Goal: Transaction & Acquisition: Purchase product/service

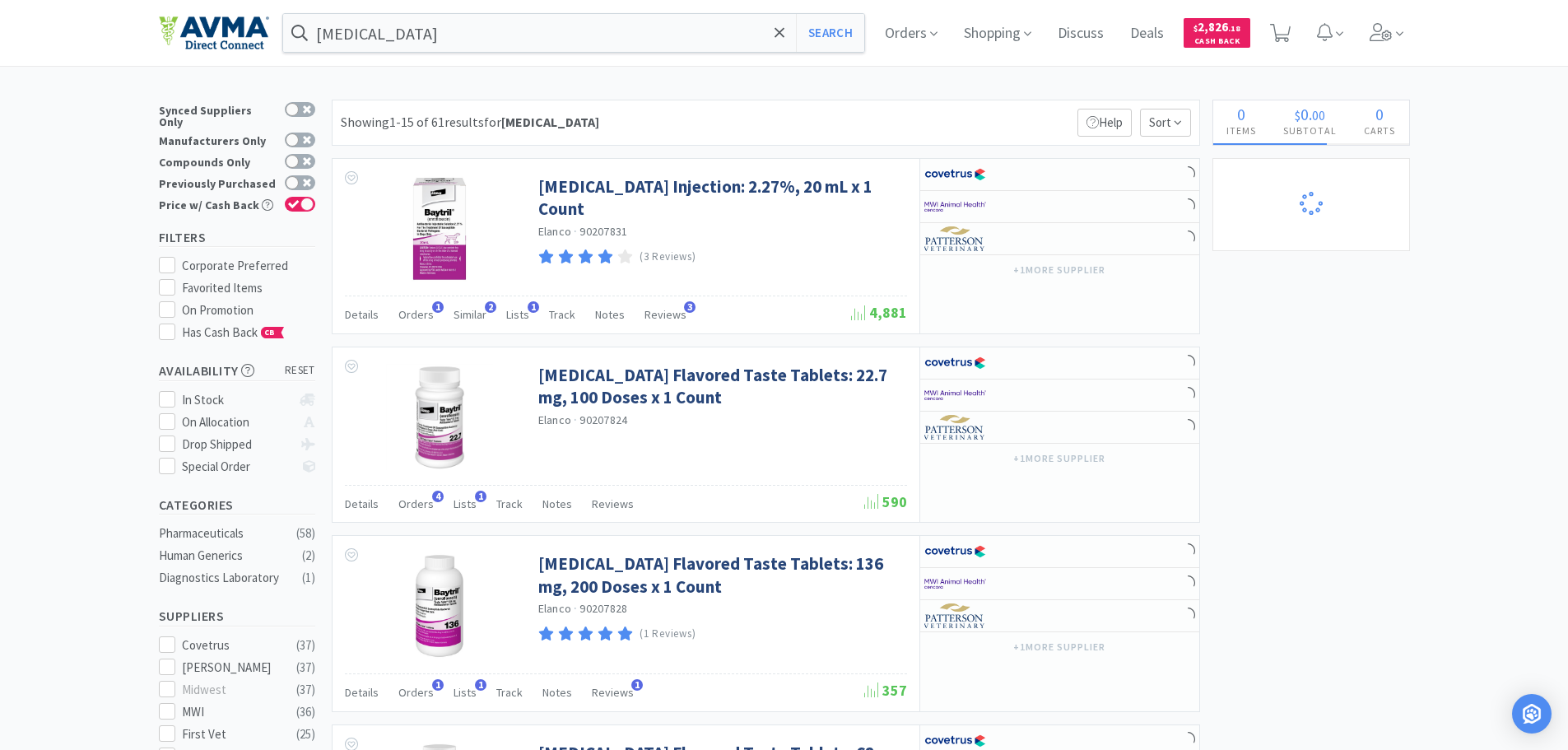
select select "3"
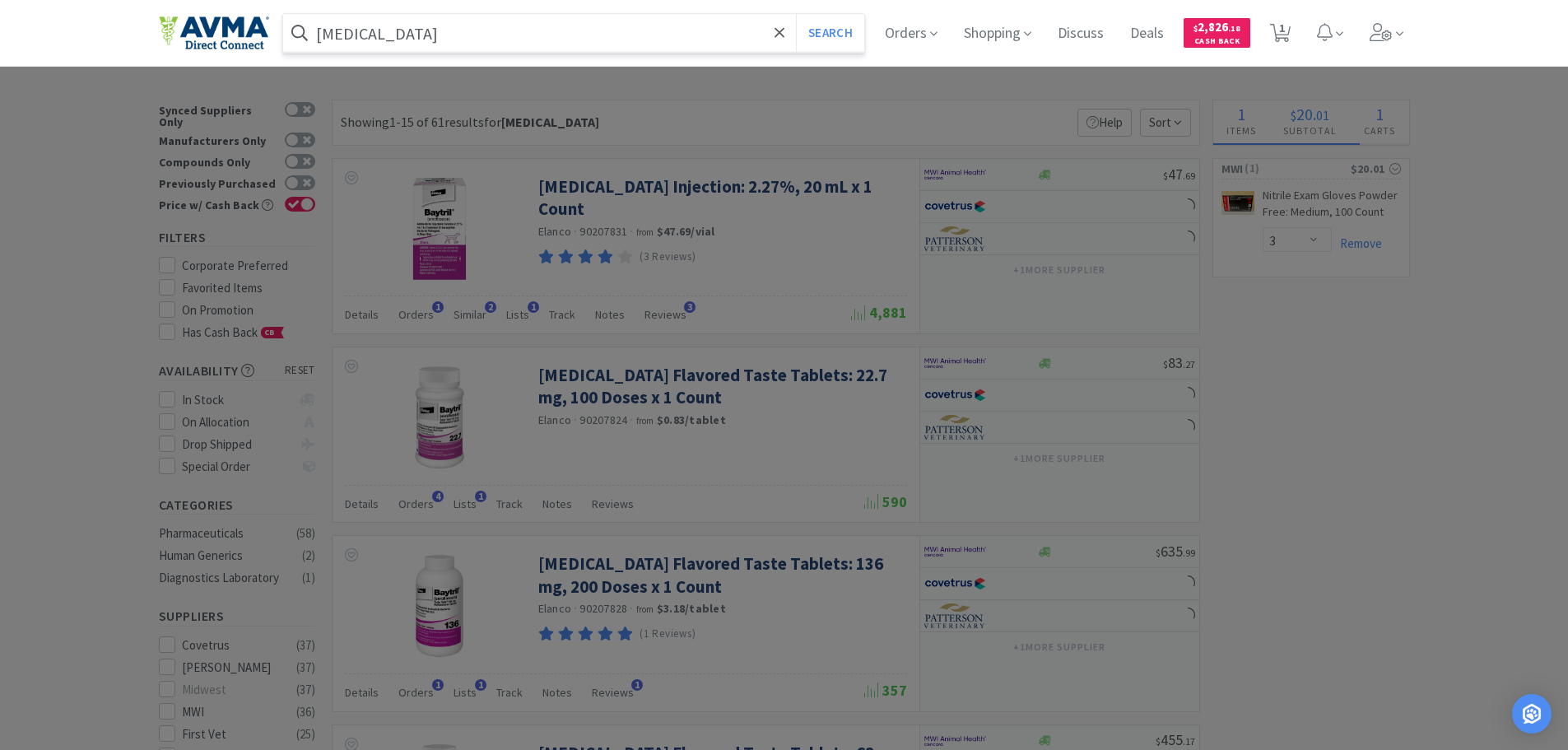
click at [395, 29] on input "[MEDICAL_DATA]" at bounding box center [574, 33] width 582 height 37
paste input "078945808"
type input "078945808"
click at [839, 44] on button "Search" at bounding box center [829, 33] width 68 height 37
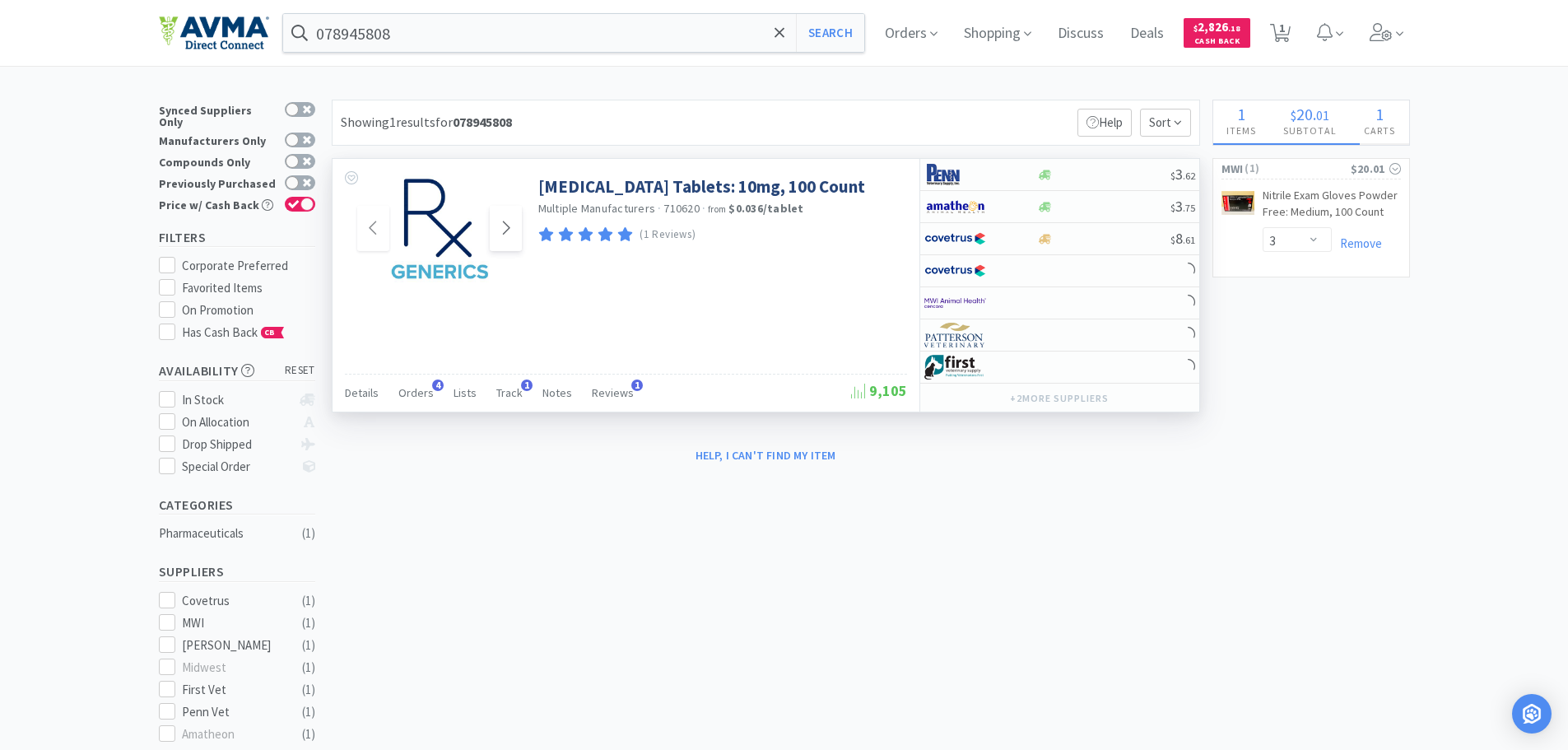
select select "2"
select select "1"
select select "12"
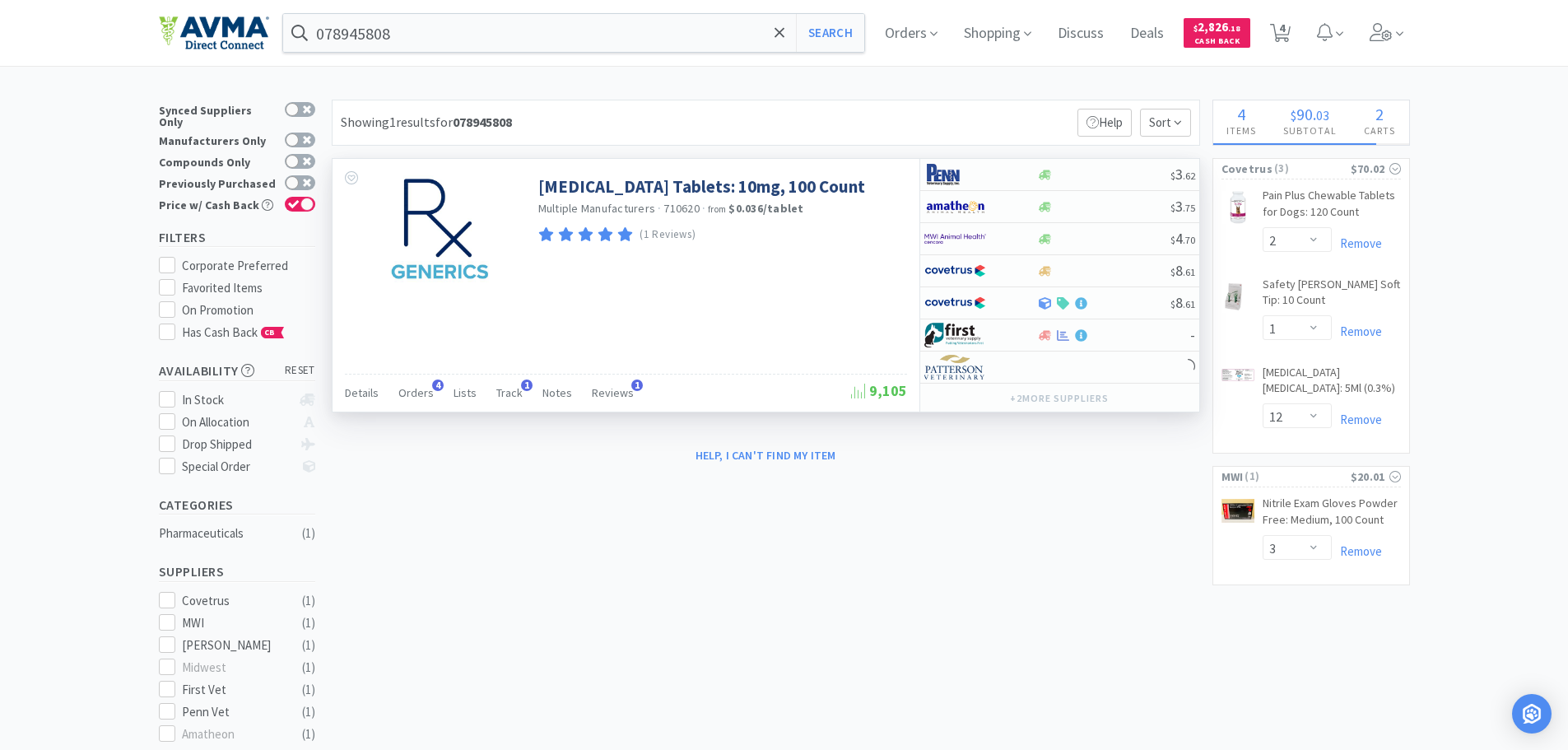
click at [533, 233] on div at bounding box center [435, 228] width 206 height 137
click at [508, 233] on icon at bounding box center [506, 228] width 12 height 20
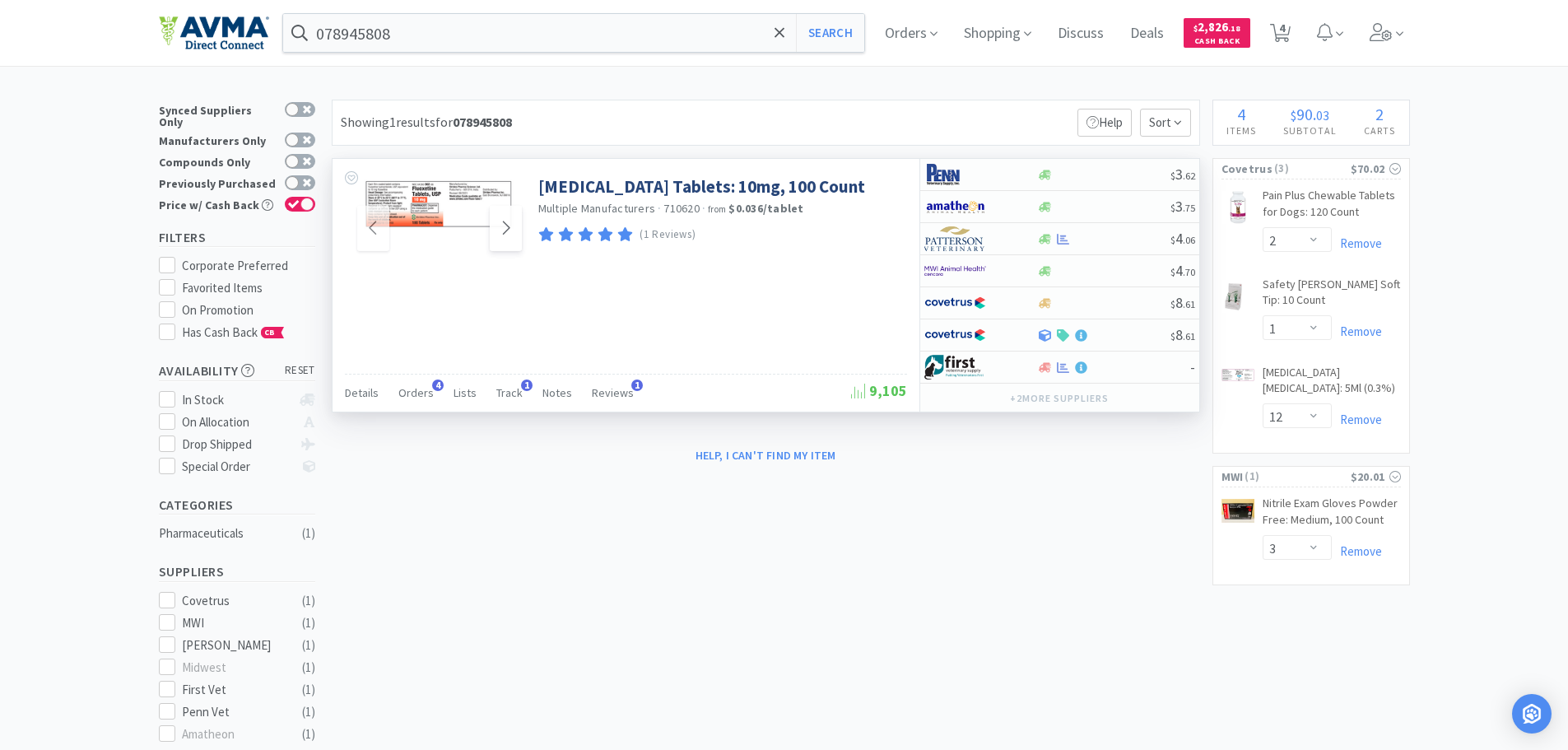
click at [508, 233] on icon at bounding box center [506, 228] width 12 height 20
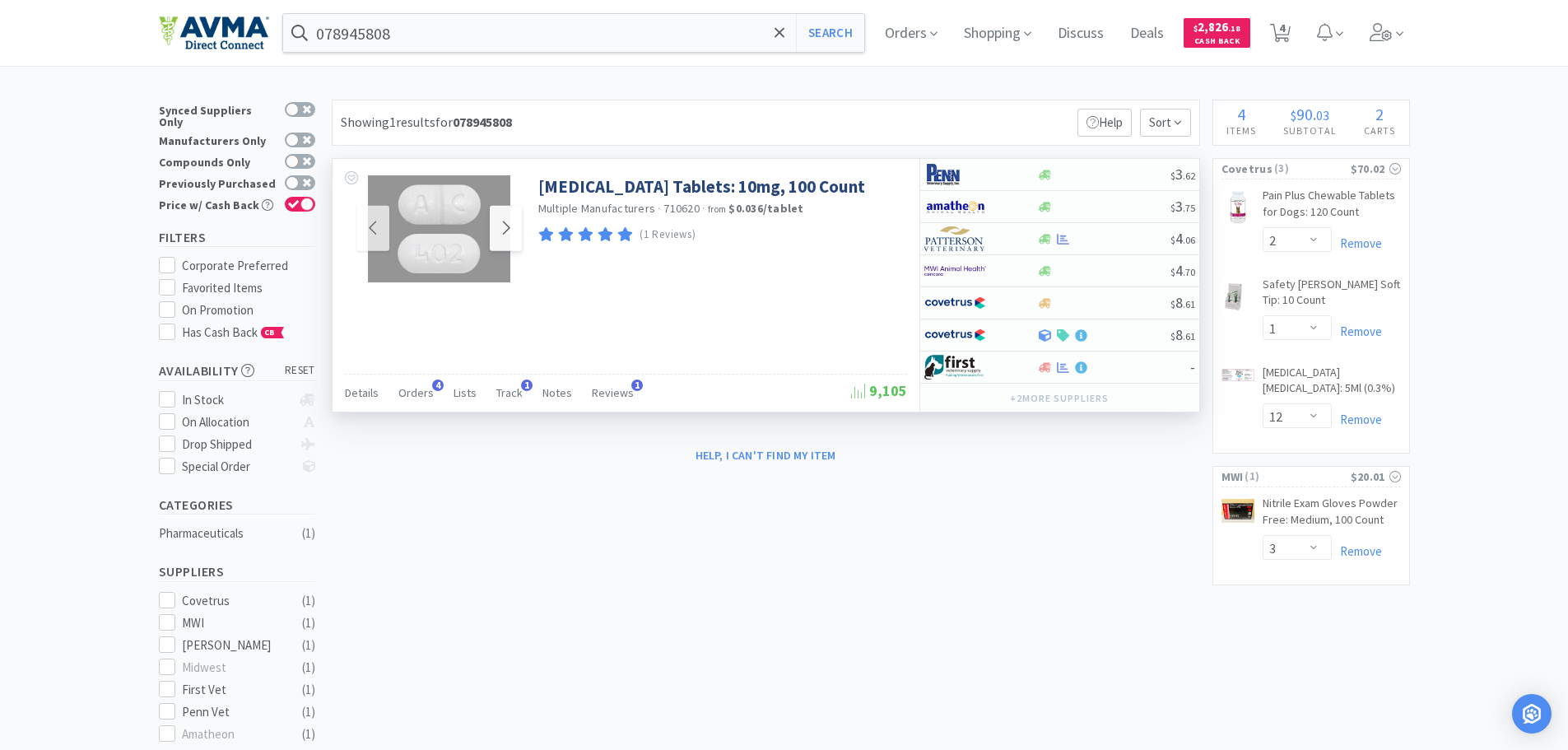
click at [508, 233] on icon at bounding box center [506, 228] width 12 height 20
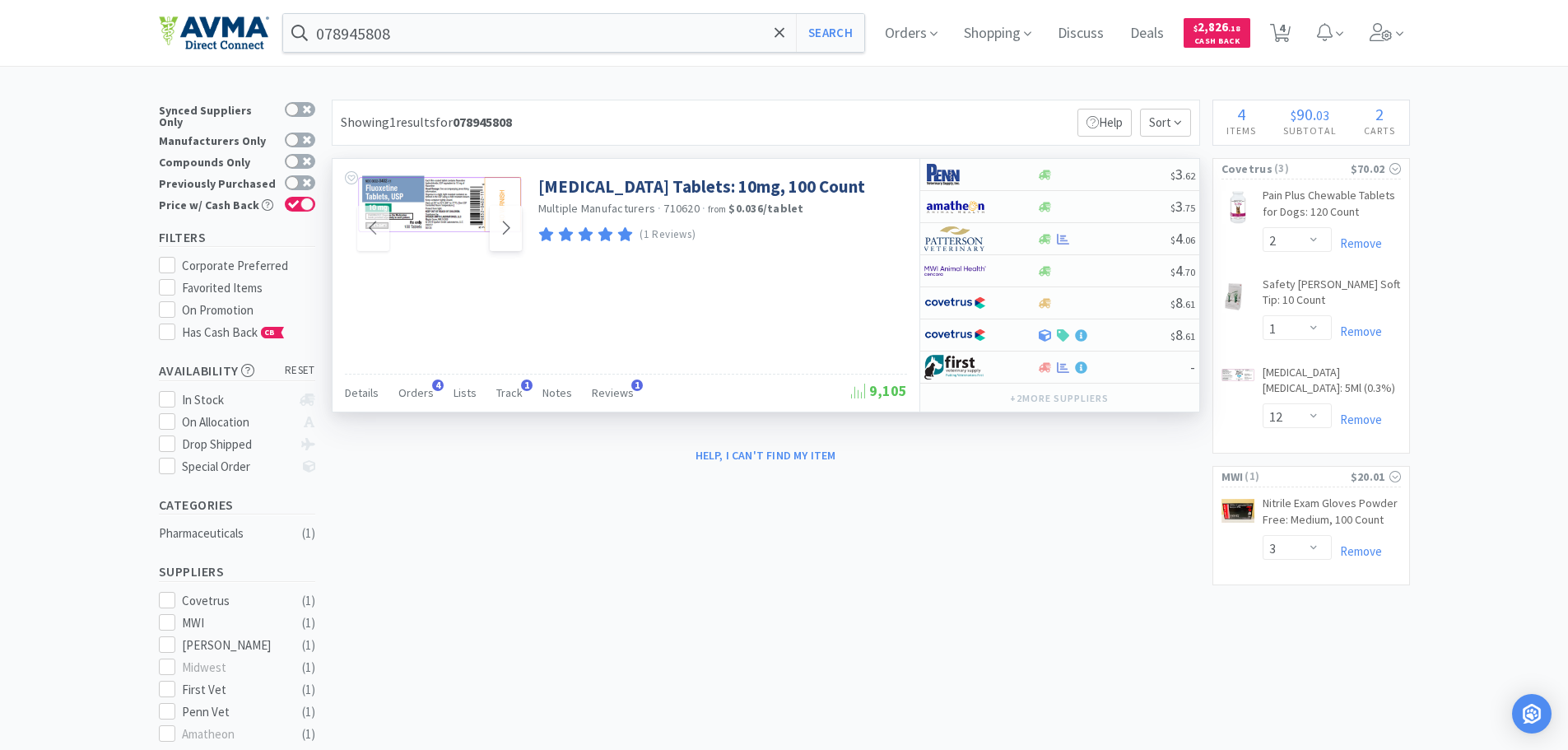
click at [508, 233] on icon at bounding box center [506, 228] width 12 height 20
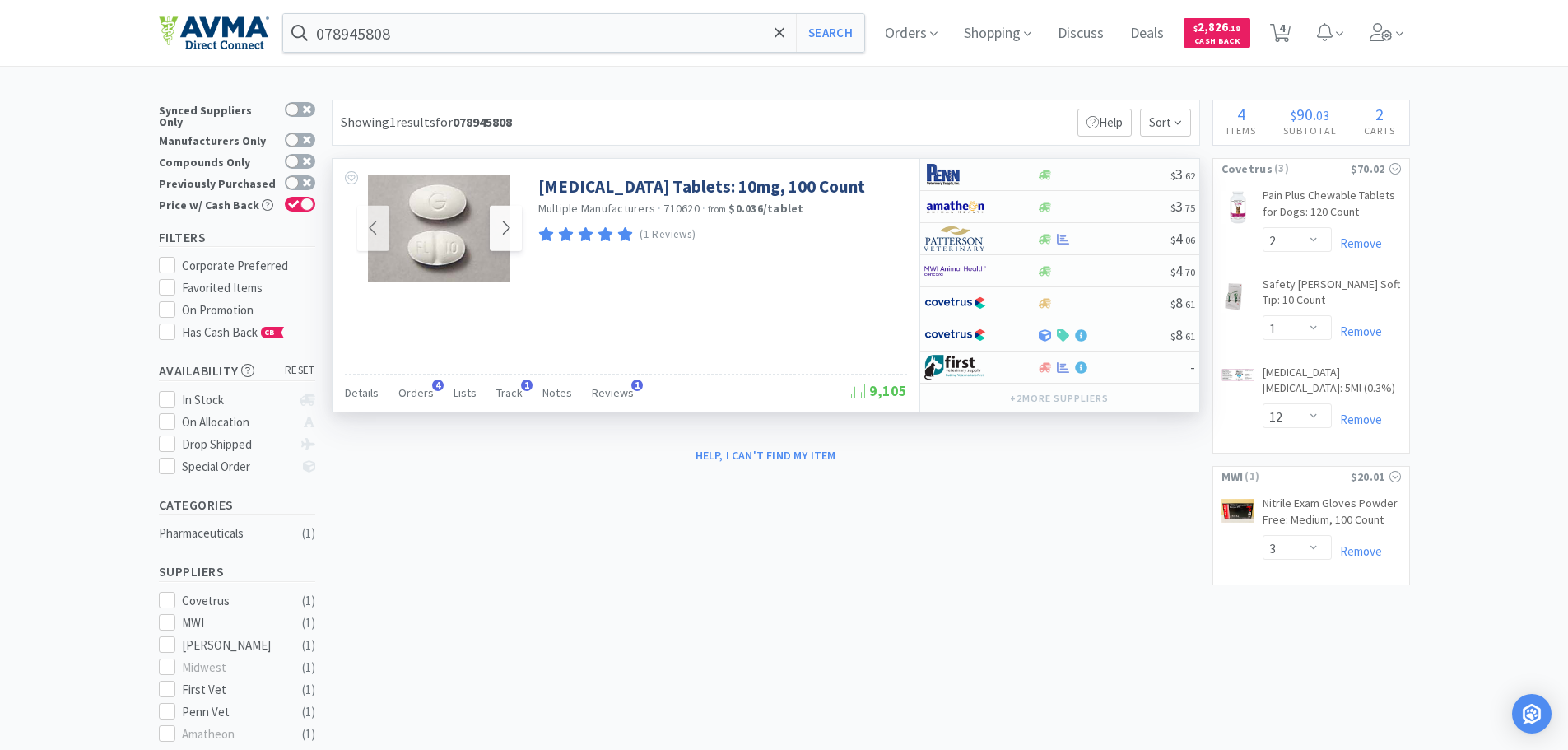
click at [498, 233] on span at bounding box center [506, 228] width 32 height 45
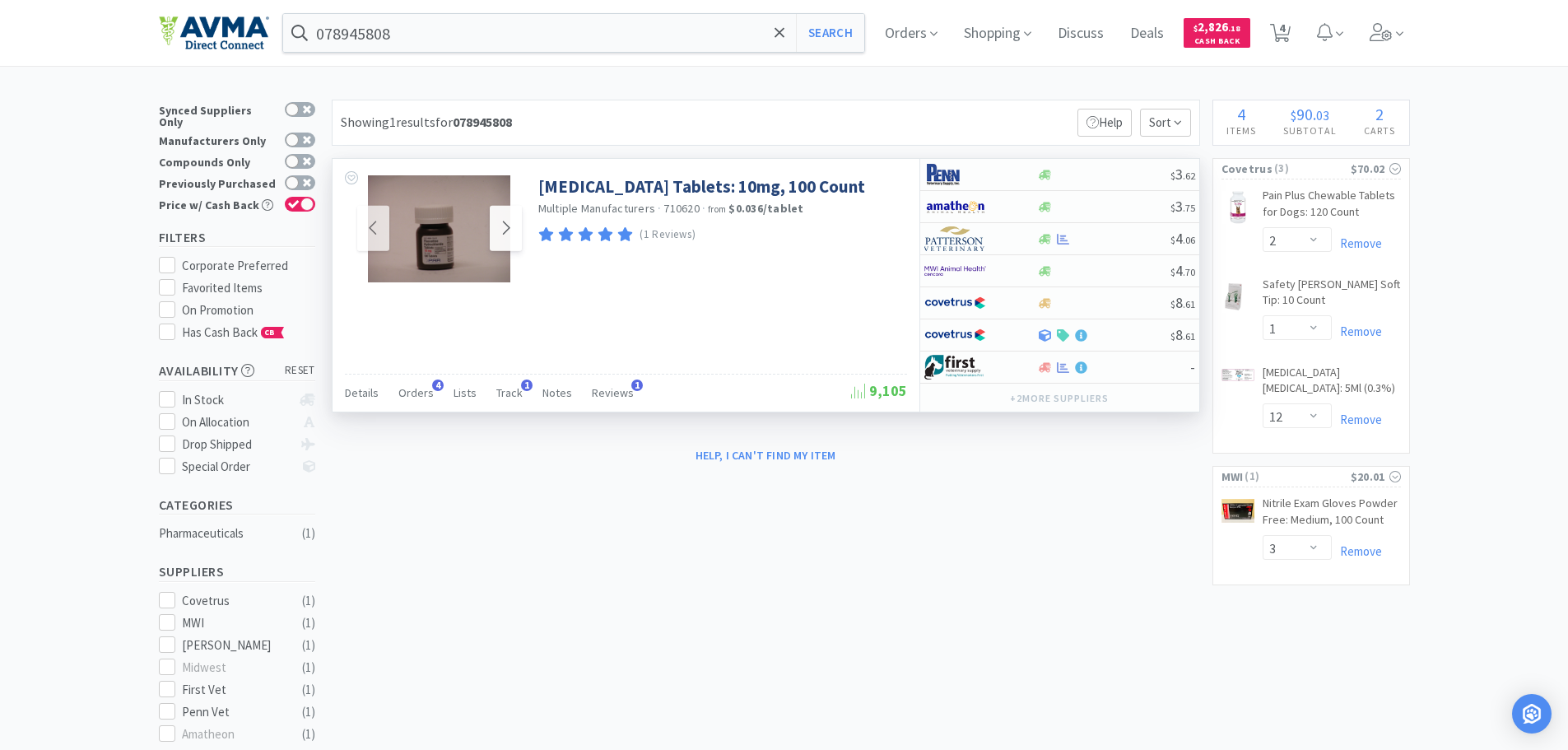
click at [497, 233] on span at bounding box center [506, 228] width 32 height 45
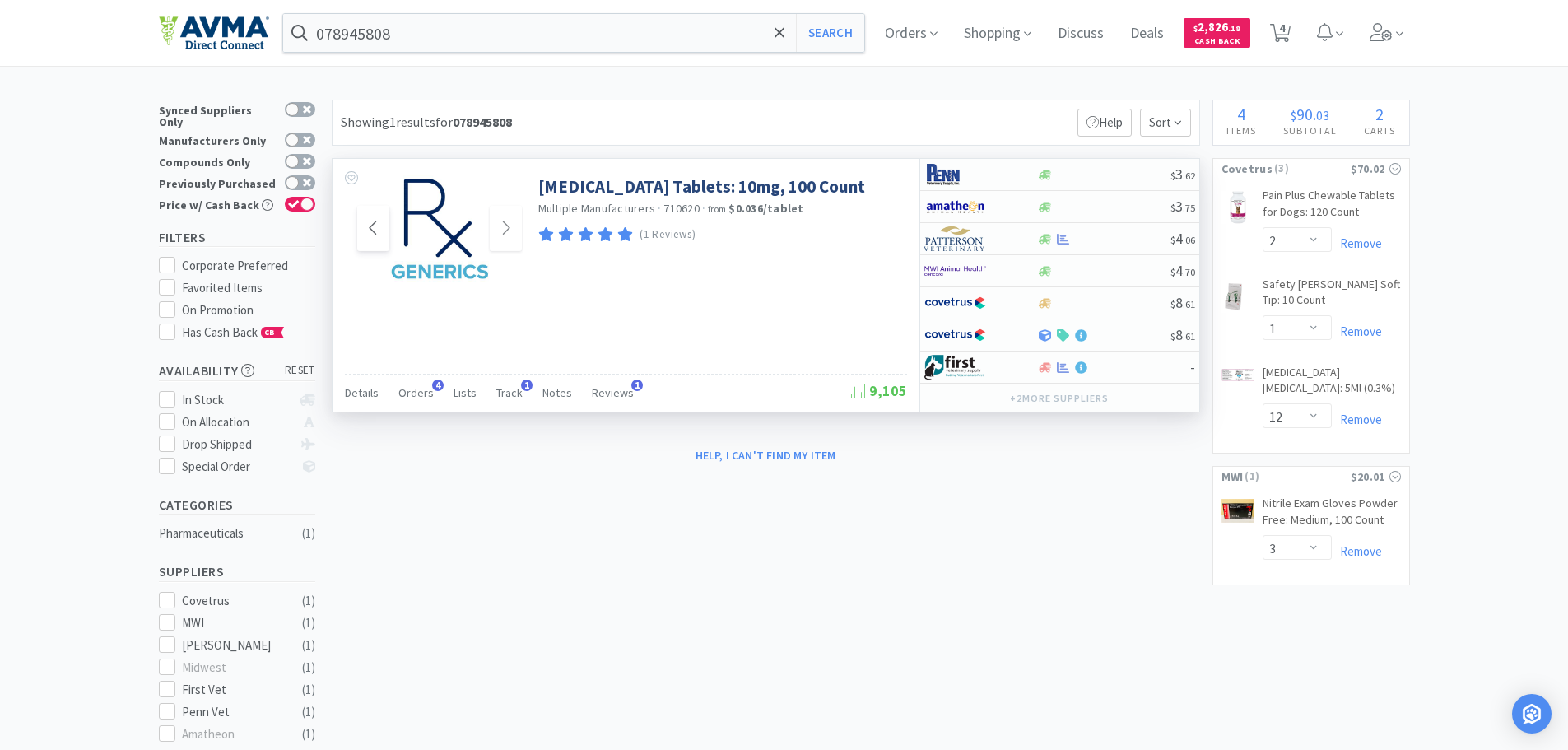
click at [379, 233] on span at bounding box center [374, 228] width 32 height 45
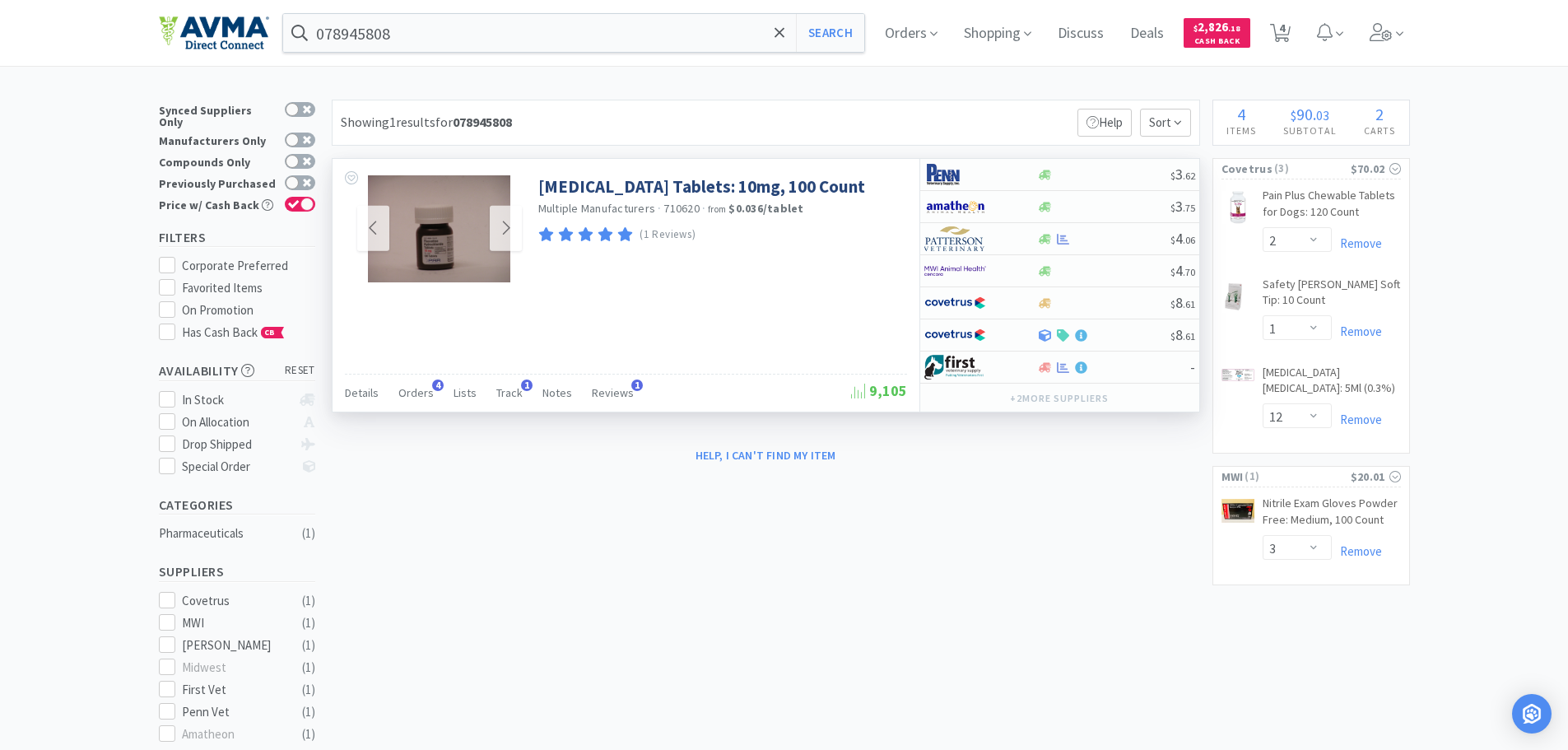
click at [424, 230] on img at bounding box center [439, 228] width 142 height 107
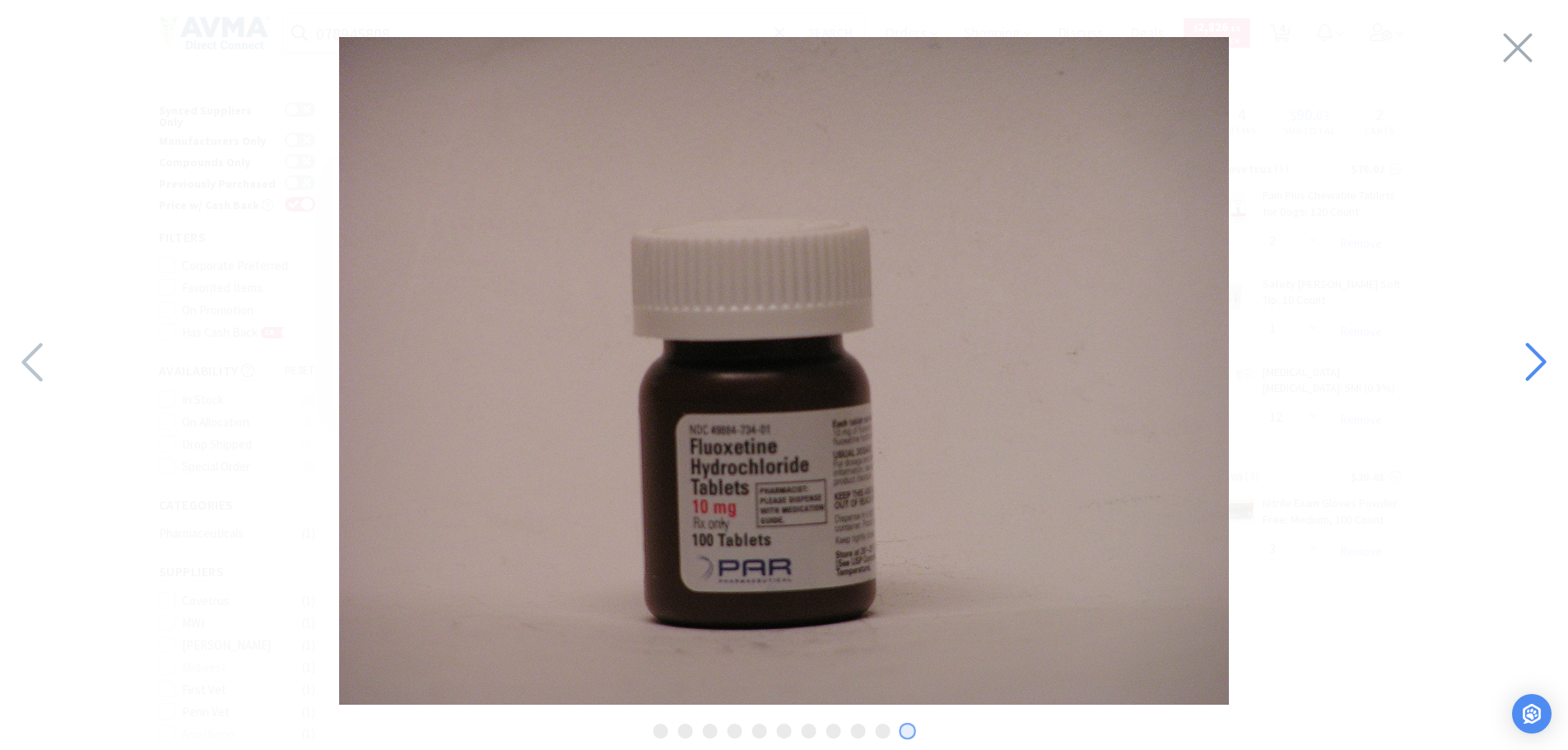
click at [1526, 354] on icon at bounding box center [1534, 362] width 36 height 56
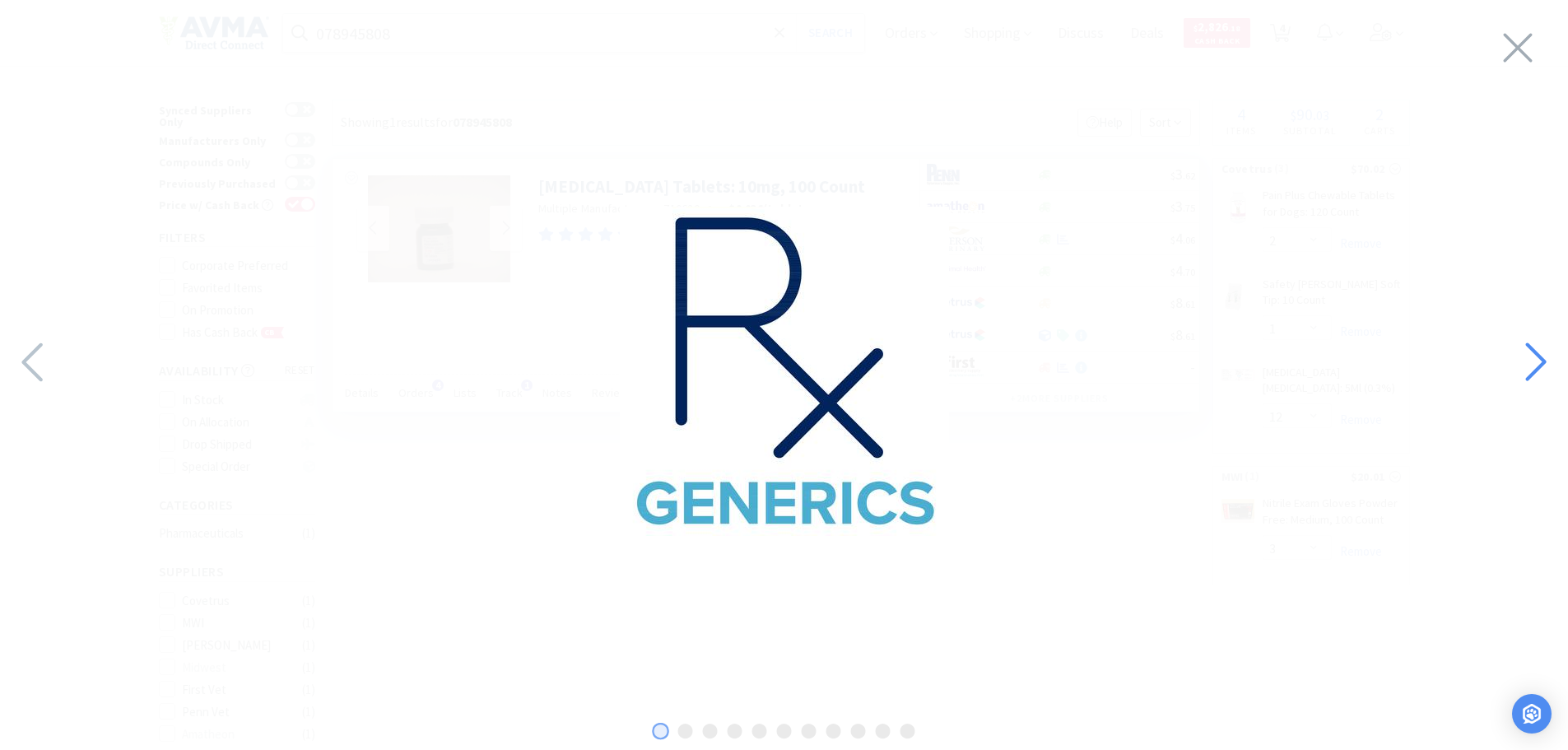
click at [1502, 360] on div at bounding box center [1534, 363] width 68 height 58
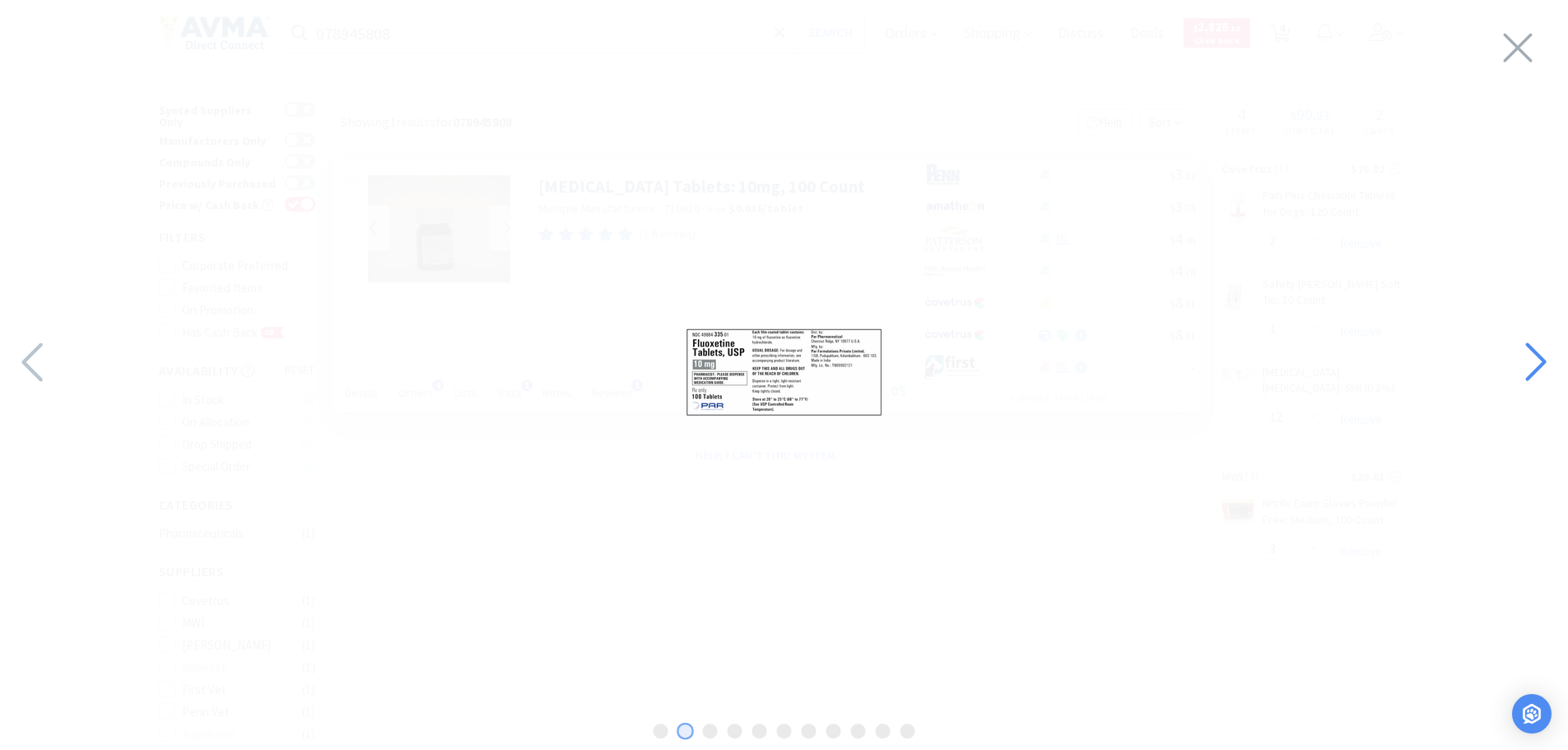
click at [1502, 360] on div at bounding box center [1534, 363] width 68 height 58
click at [1497, 360] on div at bounding box center [784, 371] width 1568 height 709
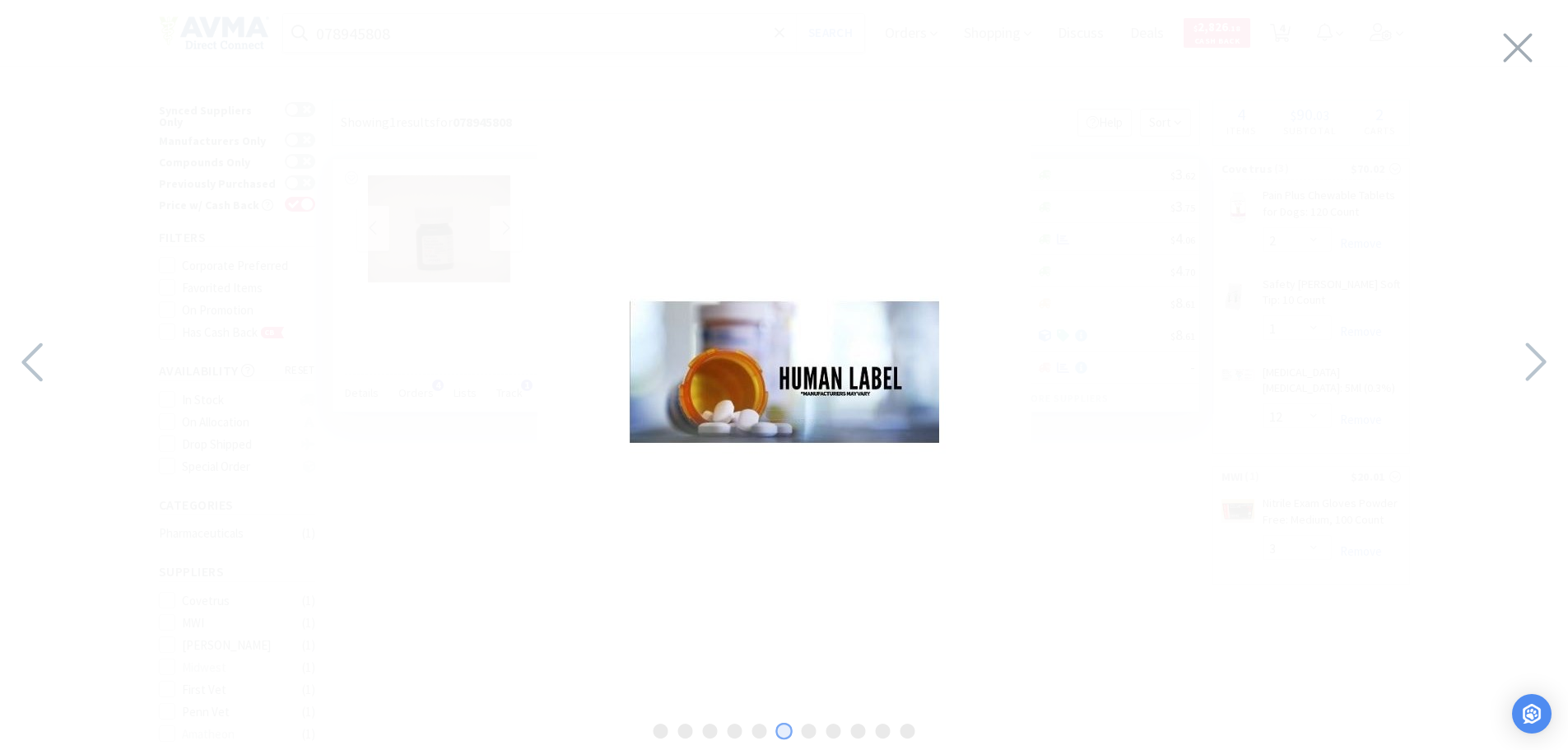
click at [1497, 360] on div at bounding box center [784, 371] width 1568 height 709
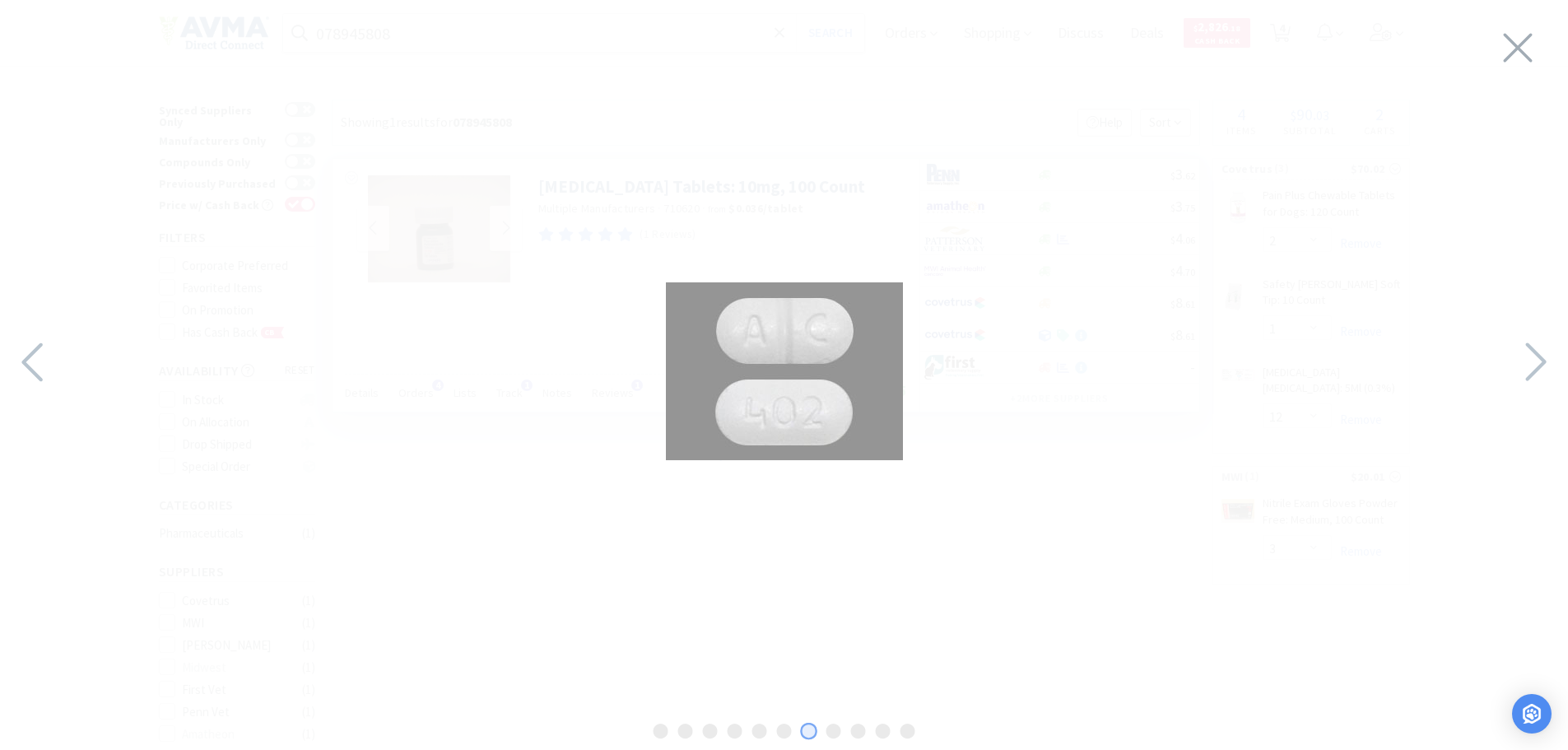
click at [1497, 360] on div at bounding box center [784, 371] width 1568 height 709
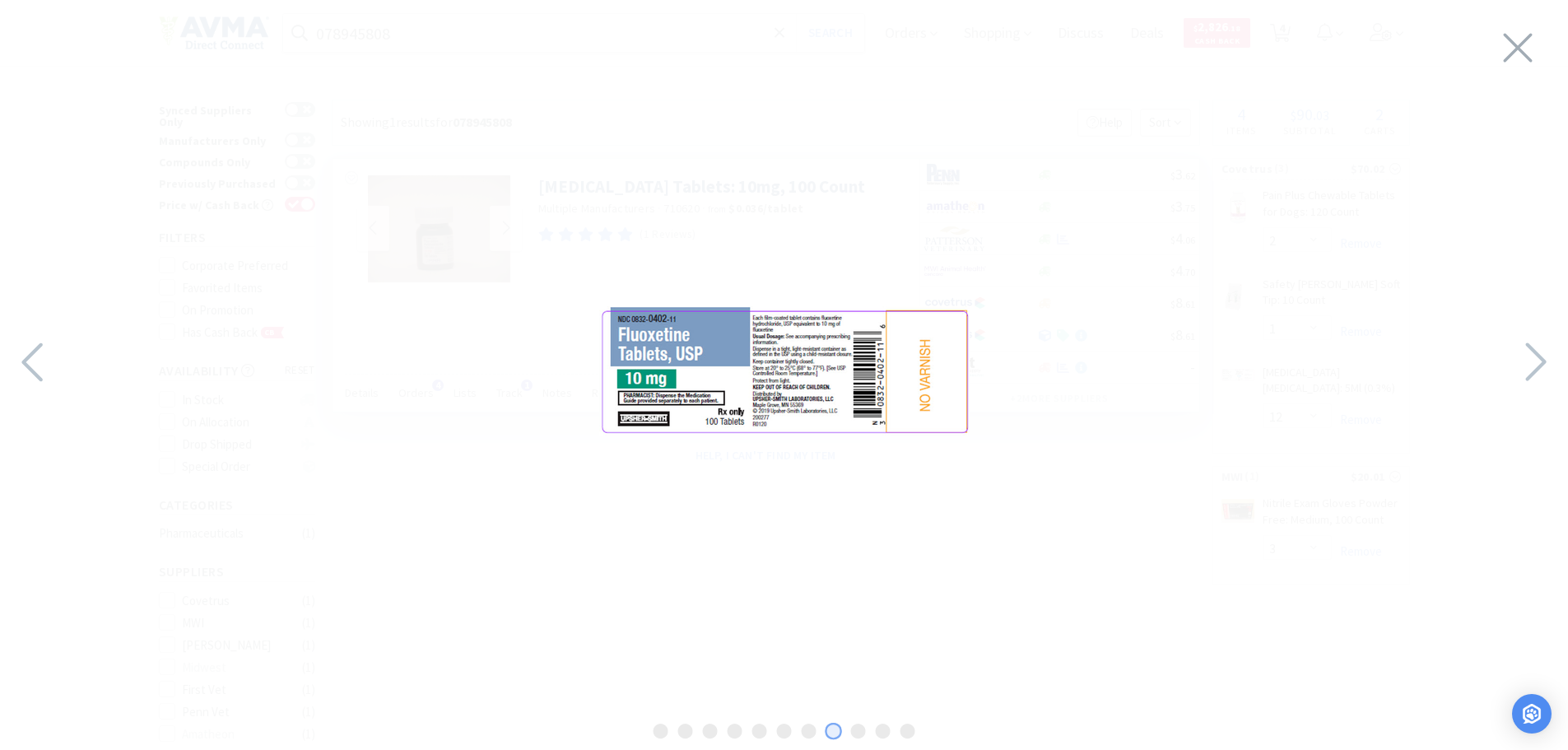
click at [1497, 360] on div at bounding box center [784, 371] width 1568 height 709
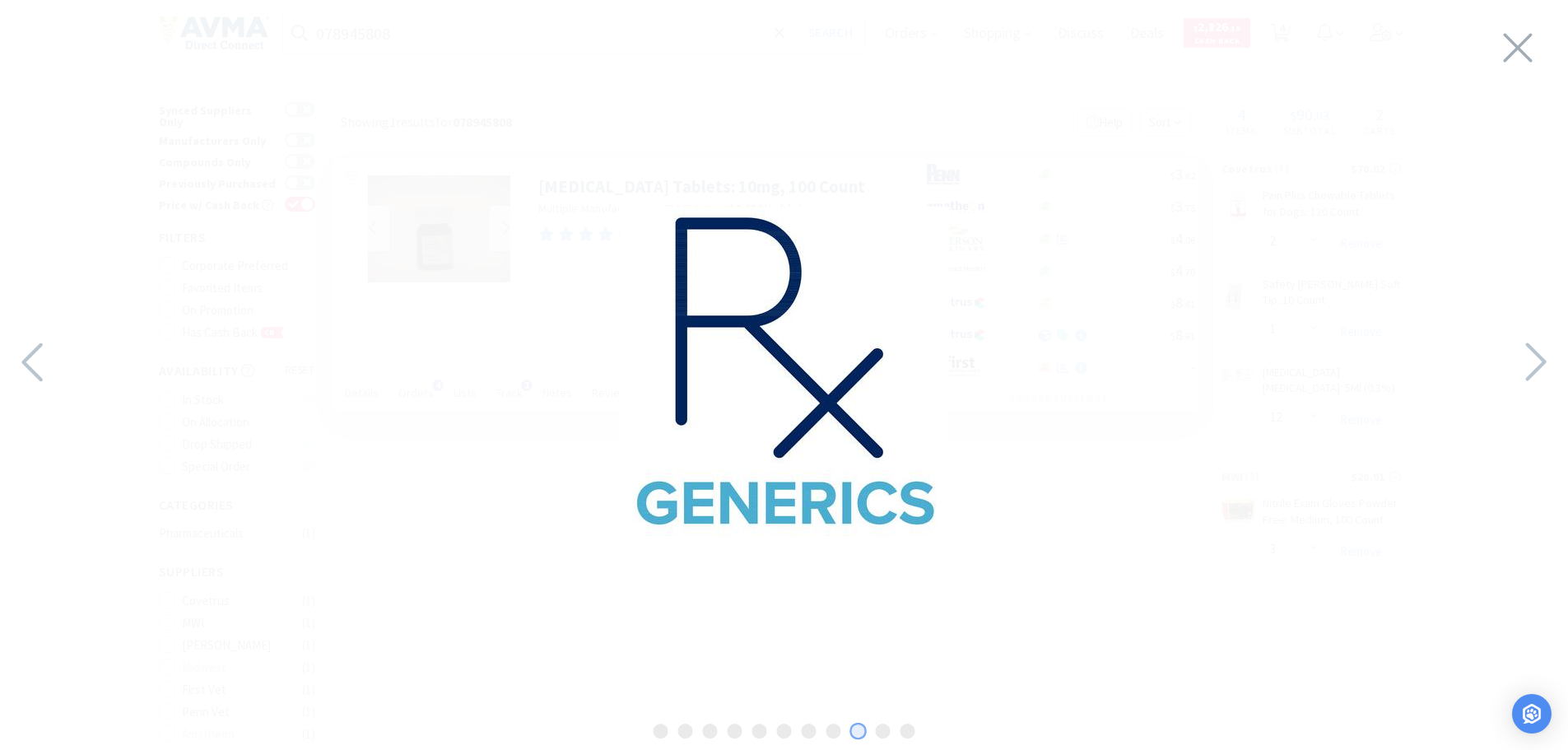
click at [1497, 360] on div at bounding box center [784, 371] width 1568 height 709
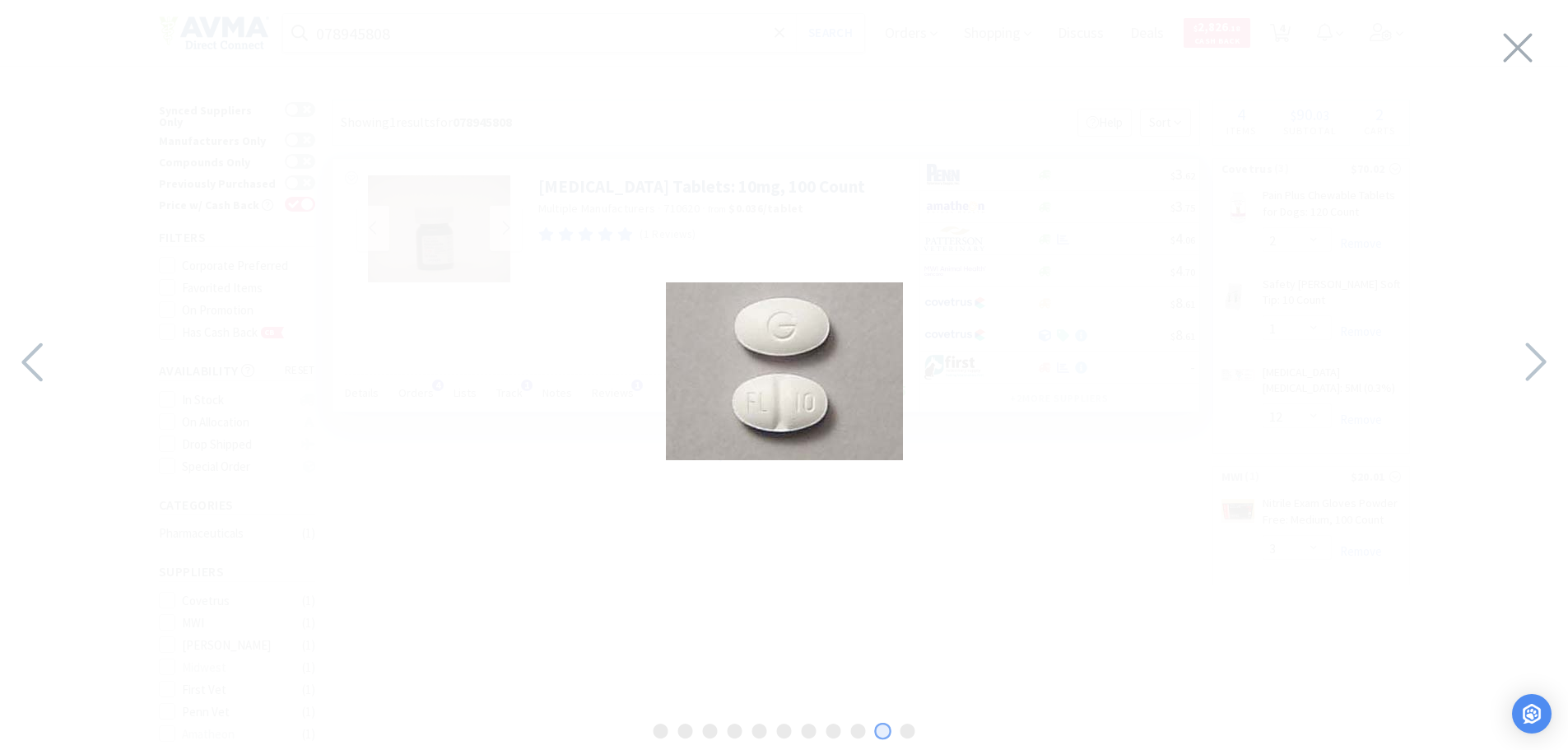
click at [1497, 360] on div at bounding box center [784, 371] width 1568 height 709
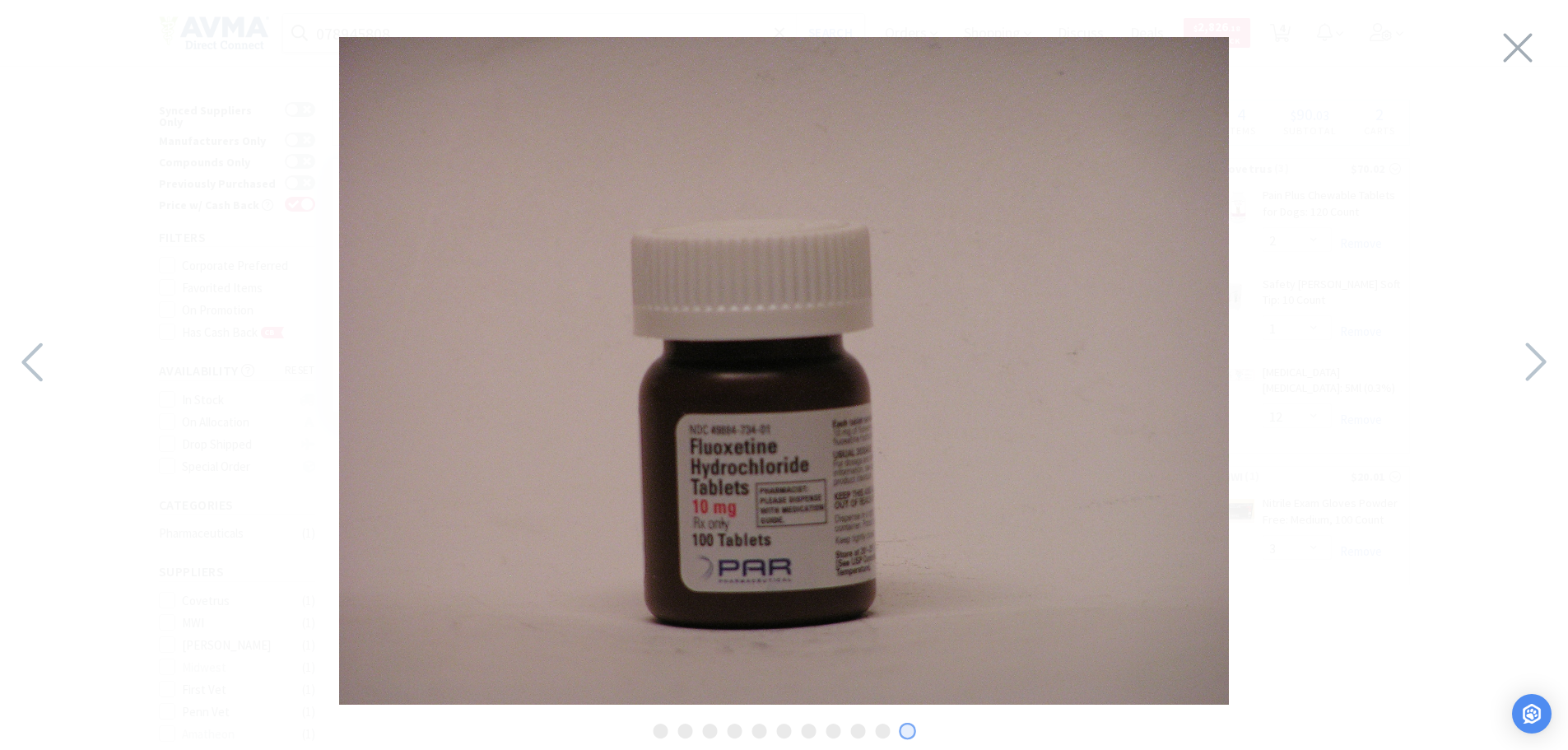
click at [1497, 360] on div at bounding box center [784, 371] width 1568 height 709
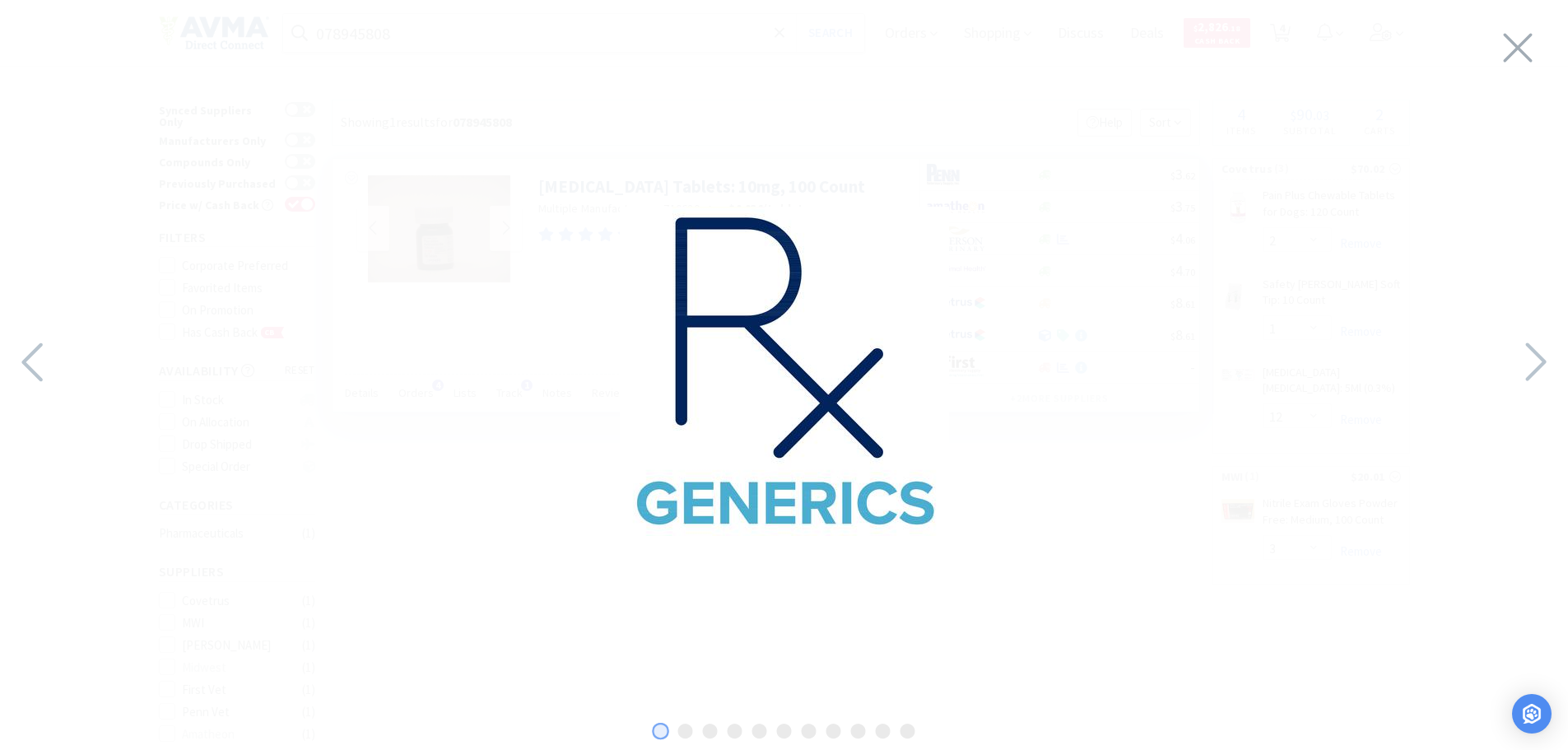
click at [1534, 358] on icon at bounding box center [1534, 362] width 36 height 56
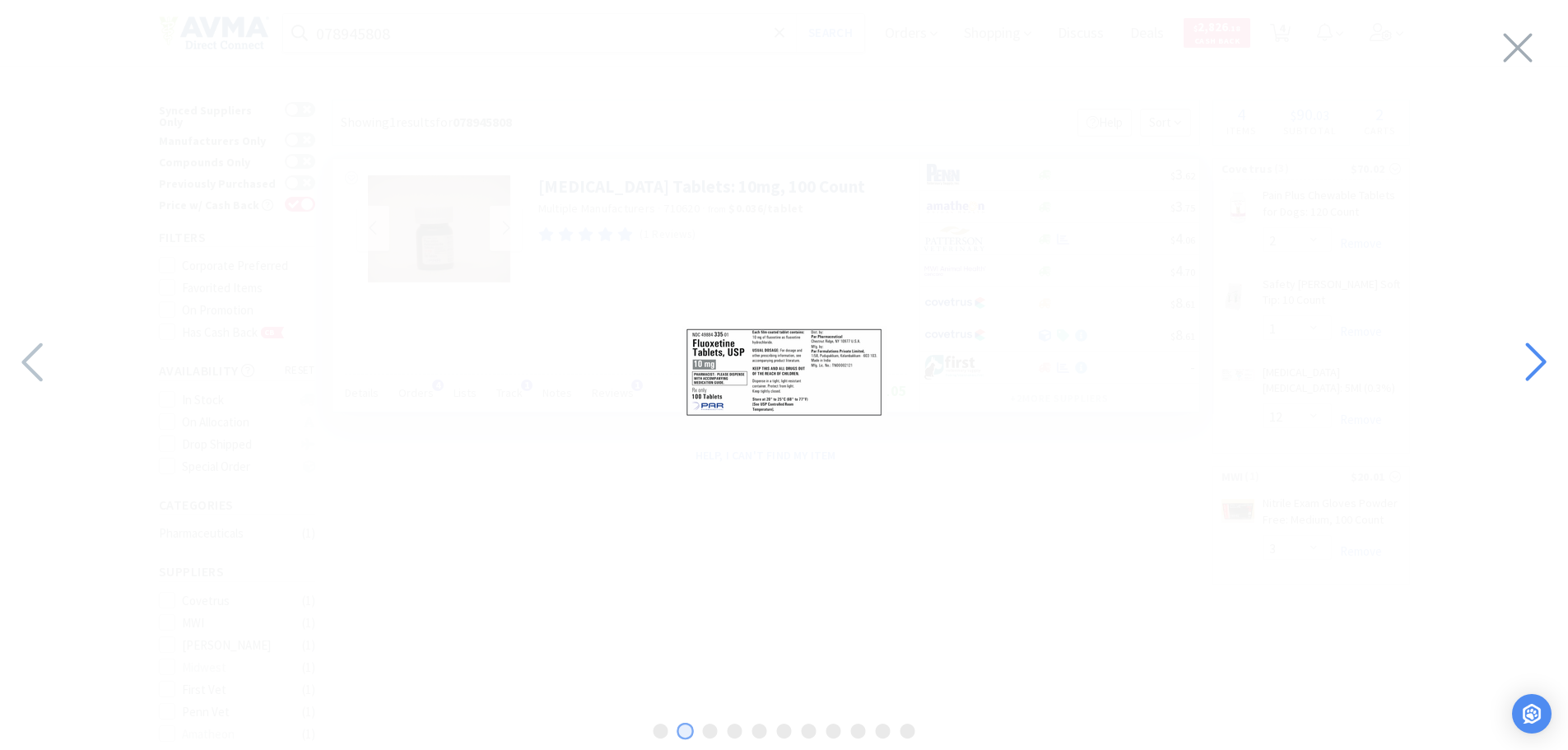
click at [1534, 358] on icon at bounding box center [1534, 362] width 36 height 56
click at [742, 355] on img at bounding box center [784, 371] width 206 height 90
click at [33, 359] on icon at bounding box center [35, 362] width 36 height 56
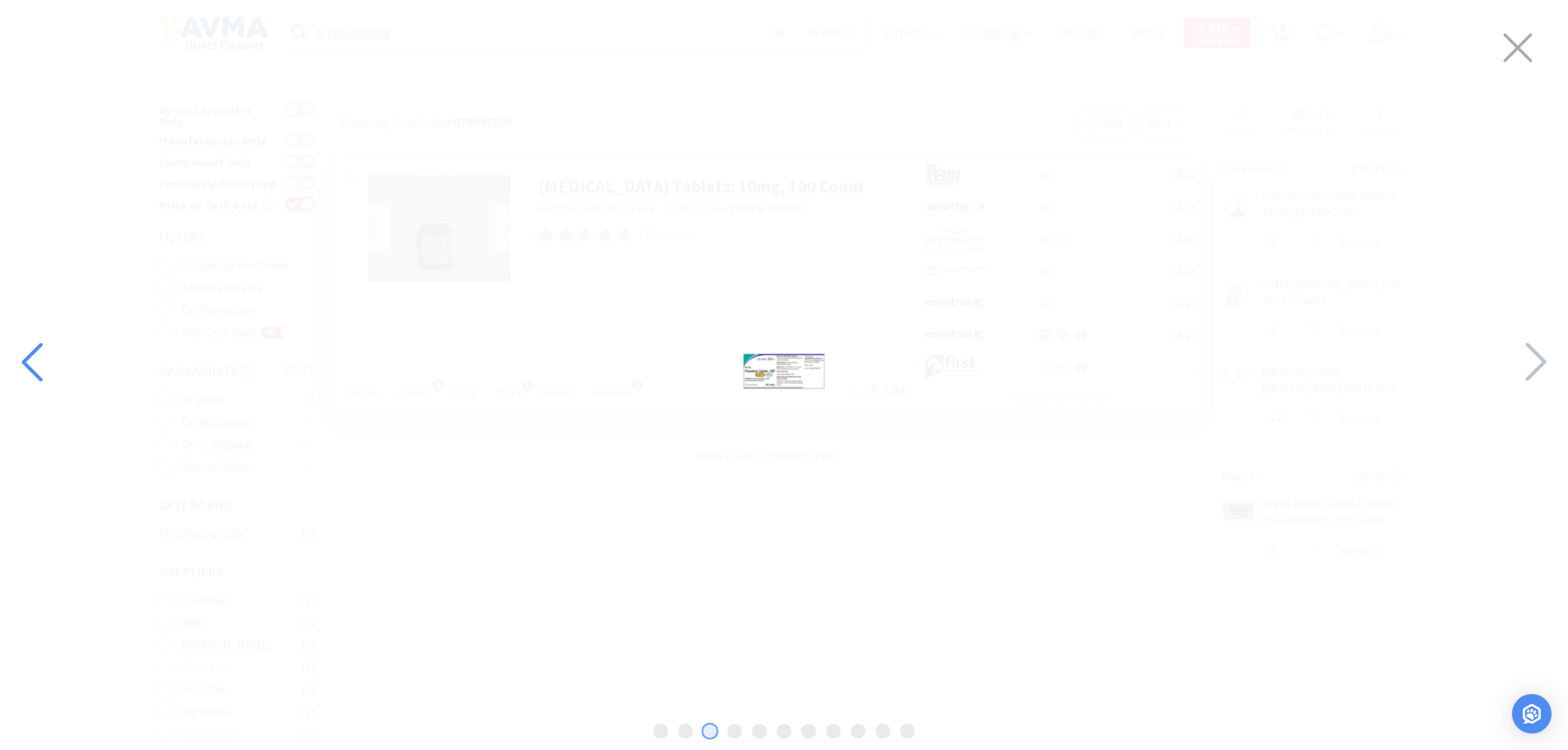
click at [33, 358] on icon at bounding box center [35, 362] width 36 height 56
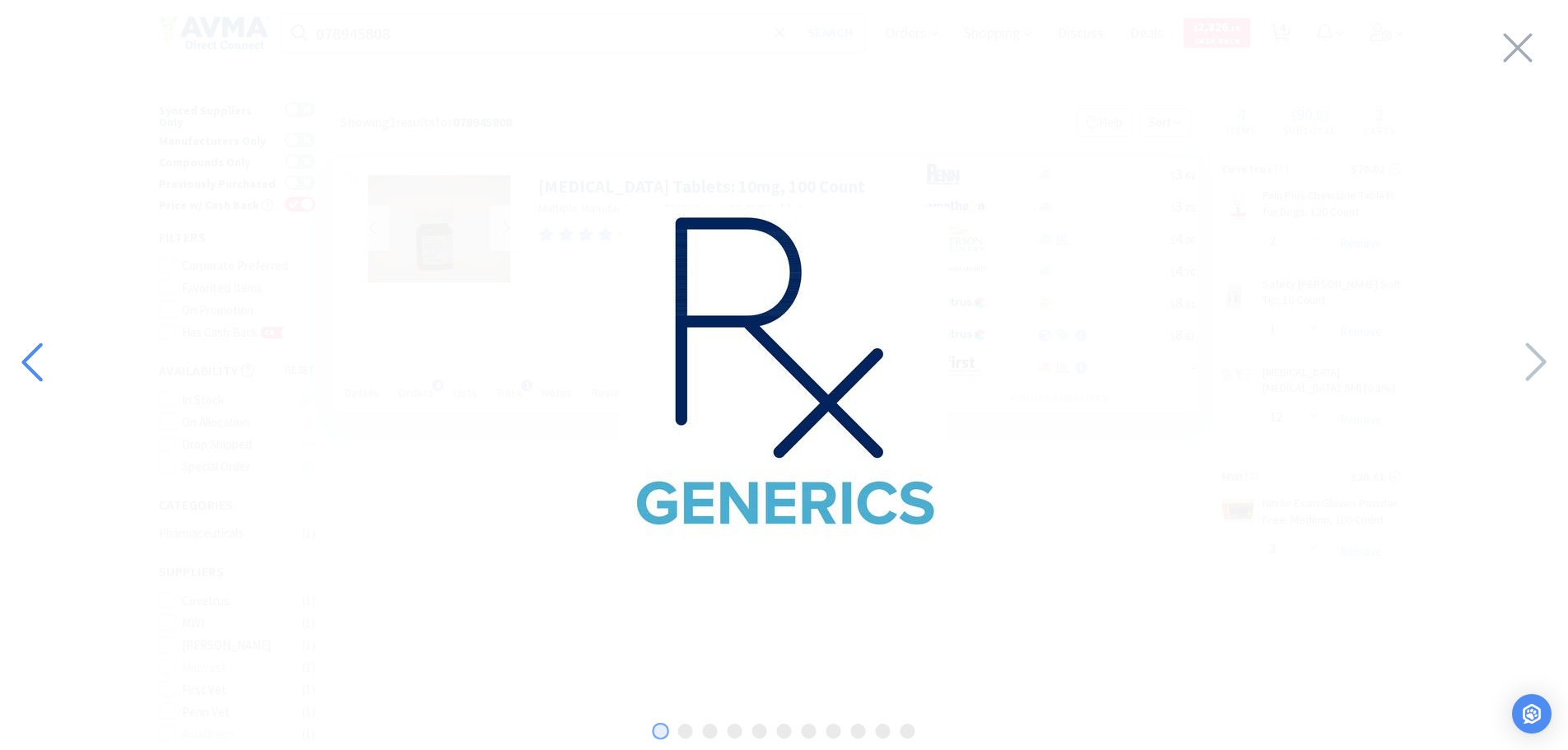
click at [27, 358] on icon at bounding box center [32, 361] width 21 height 38
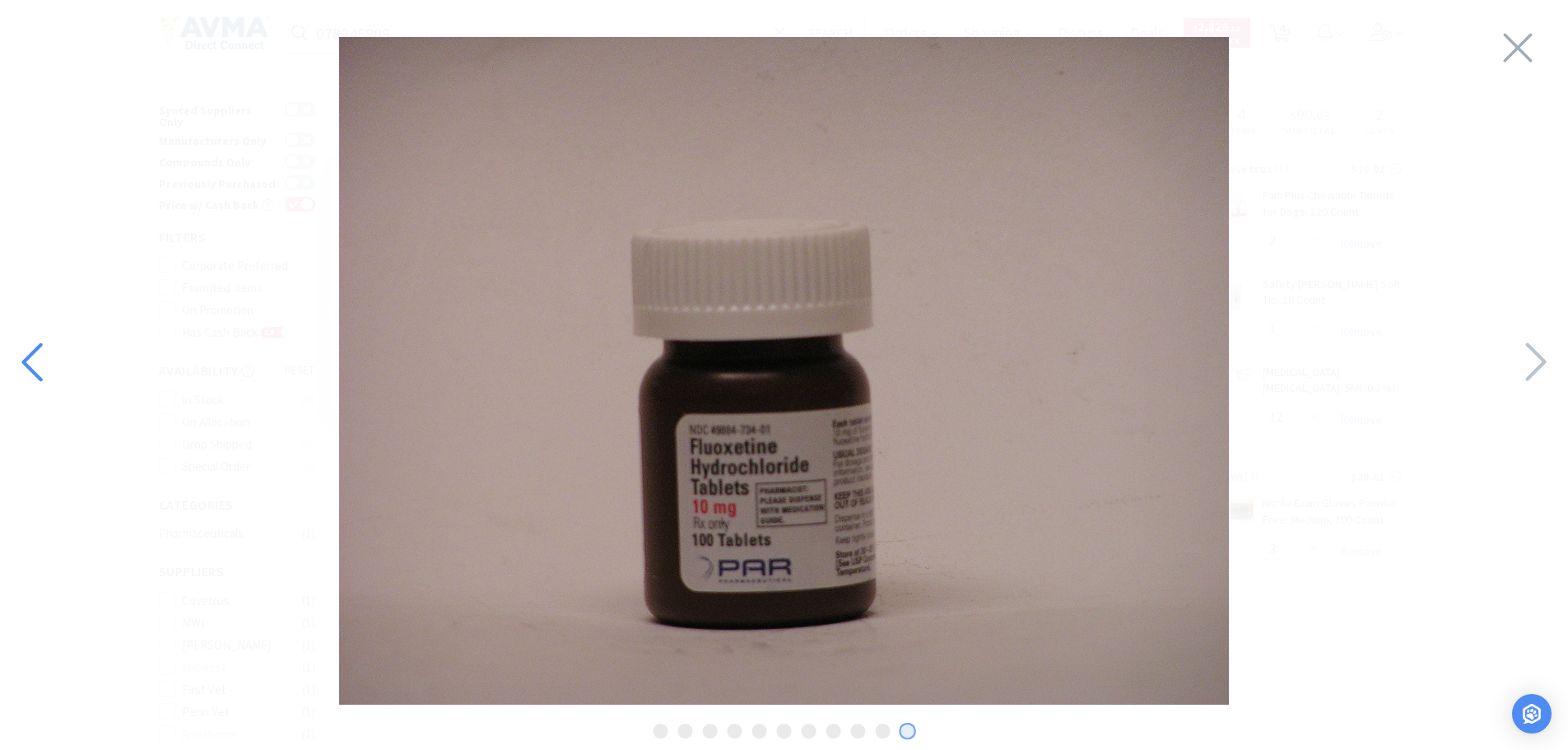
click at [27, 358] on icon at bounding box center [32, 361] width 21 height 38
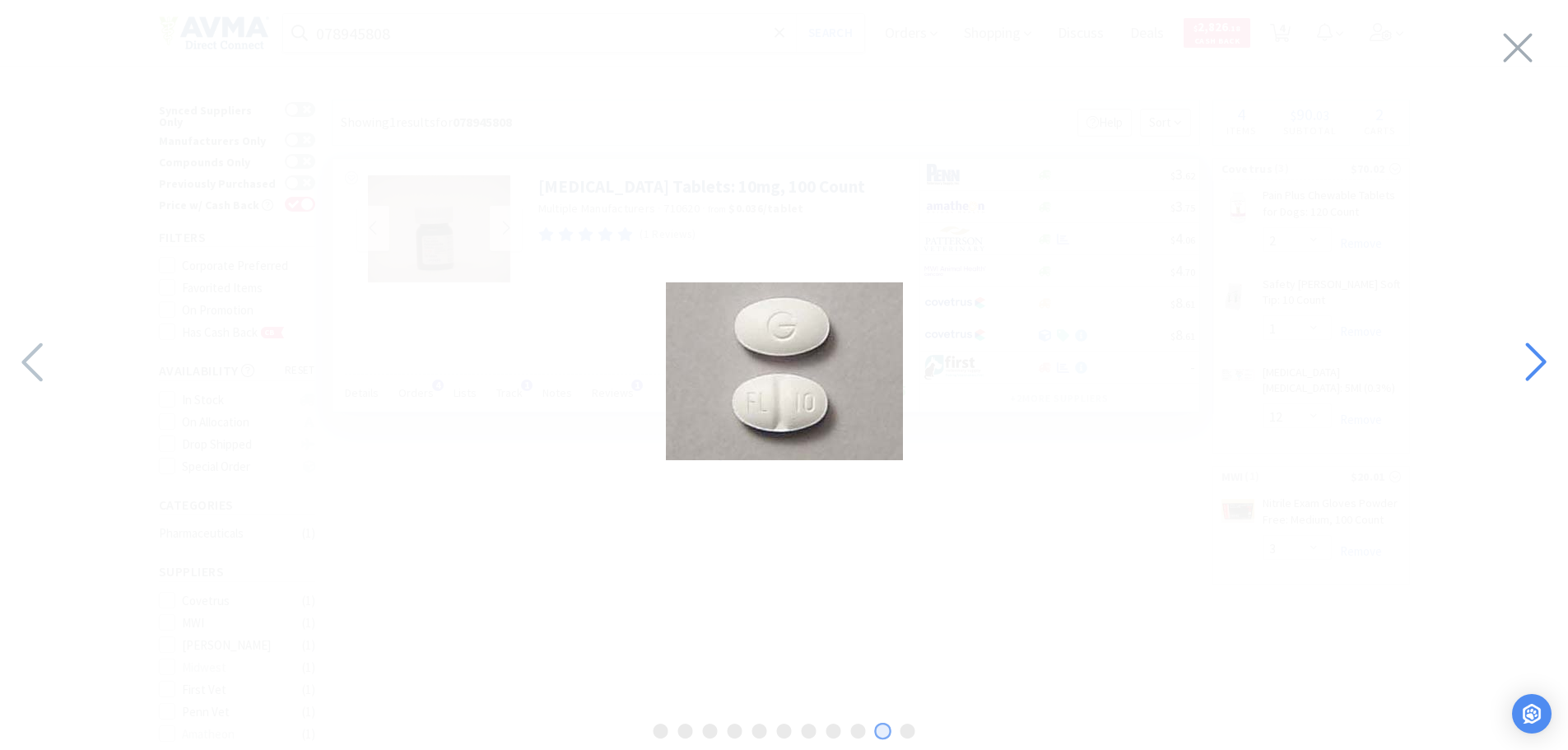
click at [1505, 360] on div at bounding box center [1534, 363] width 68 height 58
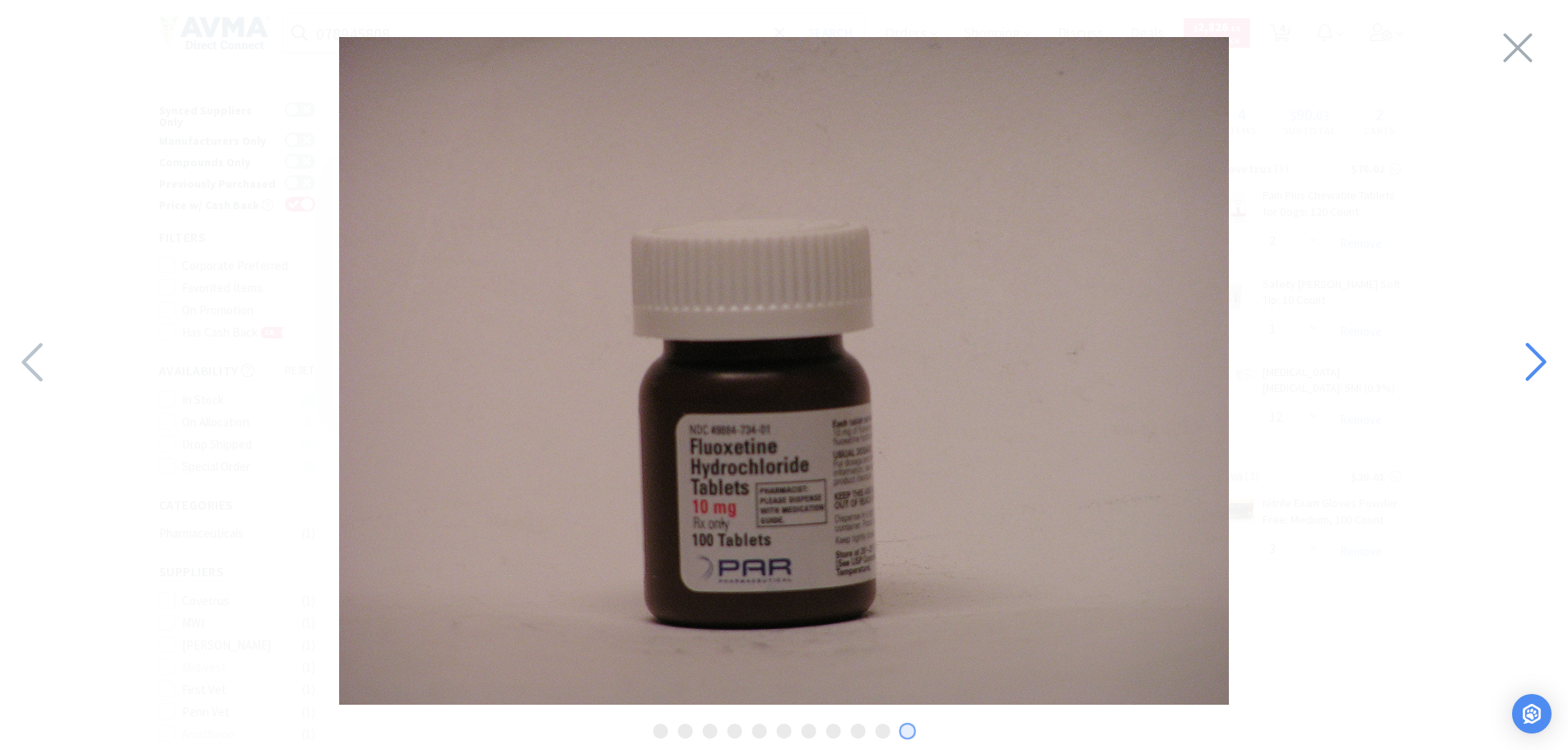
click at [1505, 360] on div at bounding box center [1534, 363] width 68 height 58
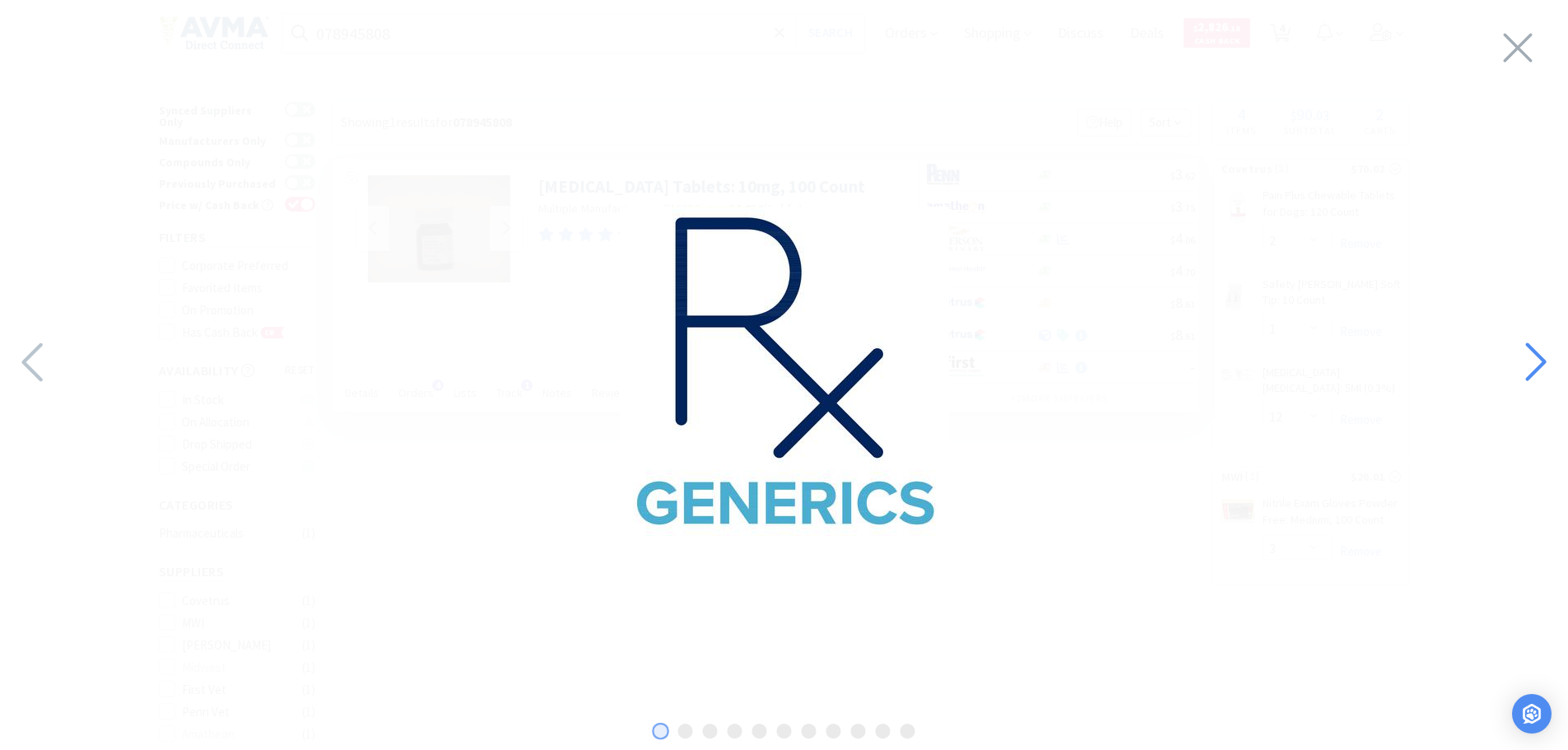
click at [1507, 360] on div at bounding box center [1534, 363] width 68 height 58
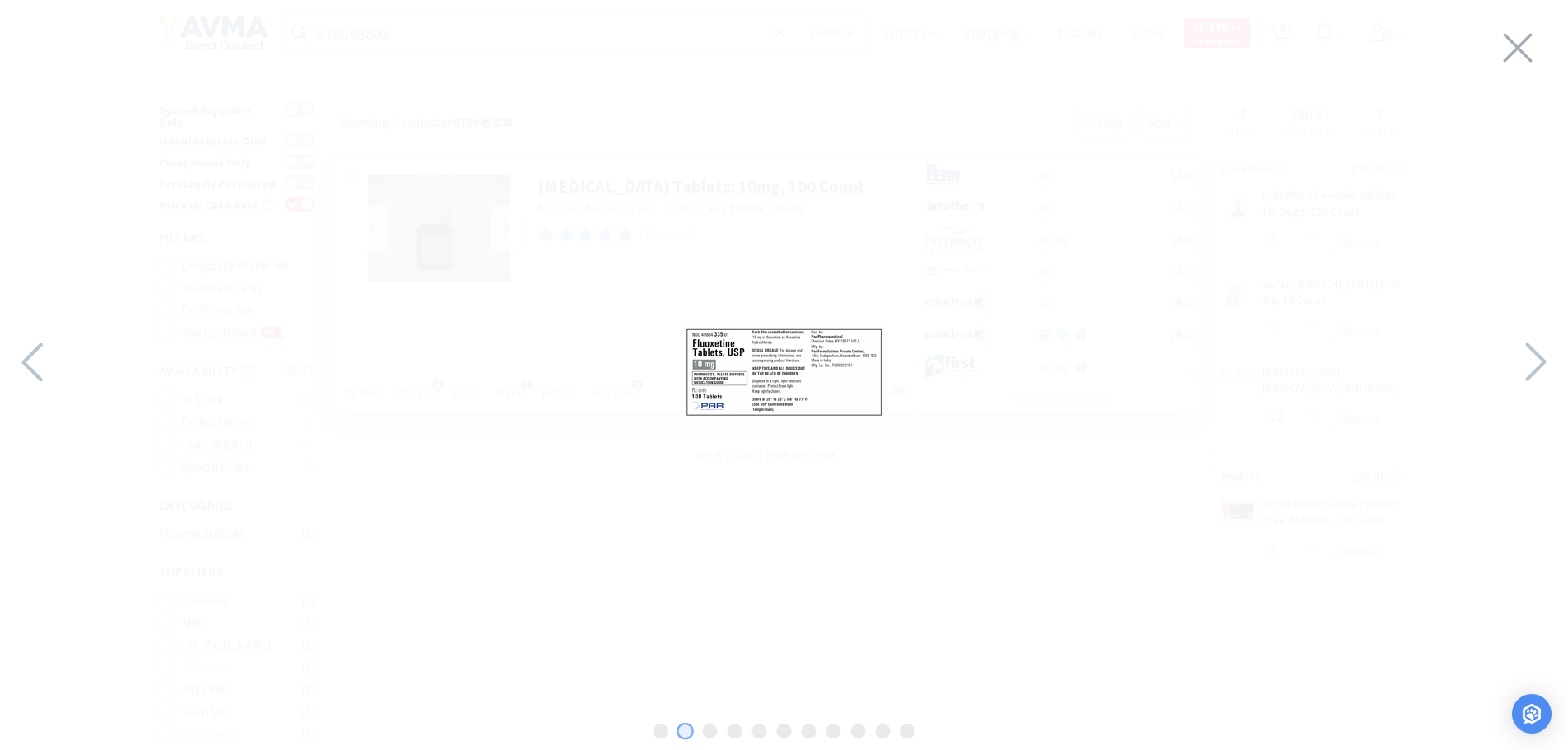
click at [756, 384] on img at bounding box center [784, 371] width 206 height 91
click at [37, 348] on icon at bounding box center [32, 361] width 21 height 38
click at [1503, 352] on div at bounding box center [1534, 363] width 68 height 58
click at [1540, 345] on icon at bounding box center [1534, 362] width 36 height 56
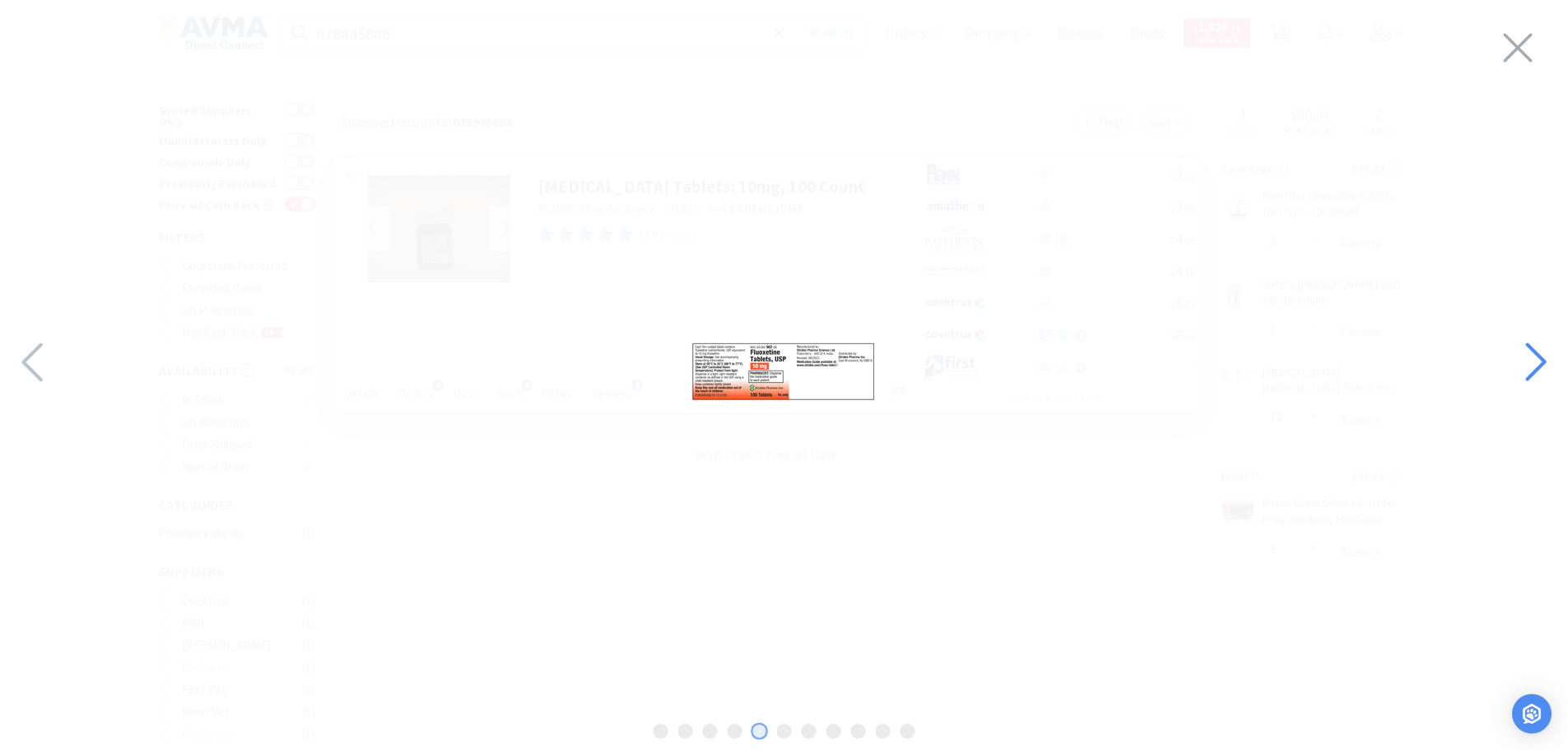
click at [1540, 345] on icon at bounding box center [1534, 362] width 36 height 56
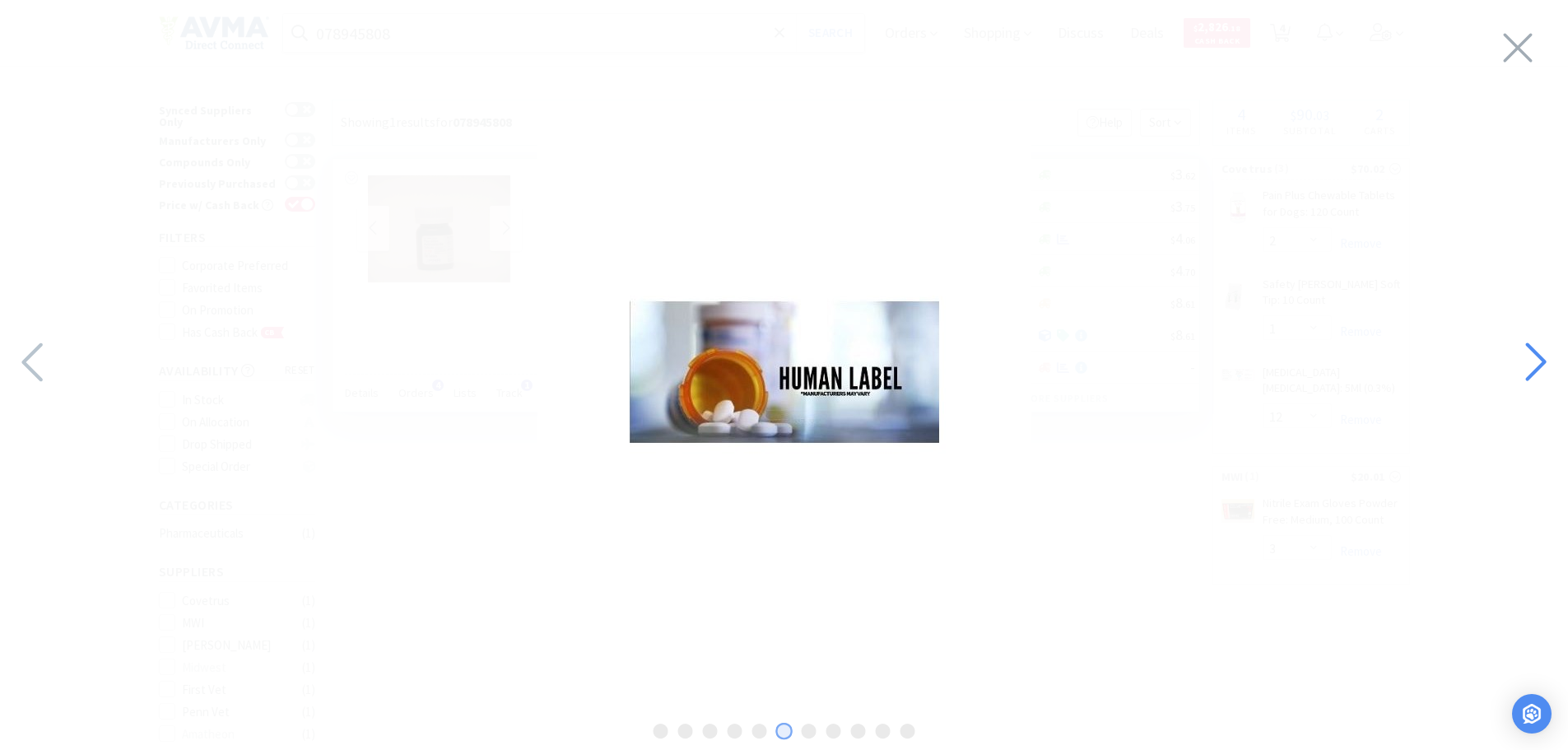
click at [1540, 345] on icon at bounding box center [1534, 362] width 36 height 56
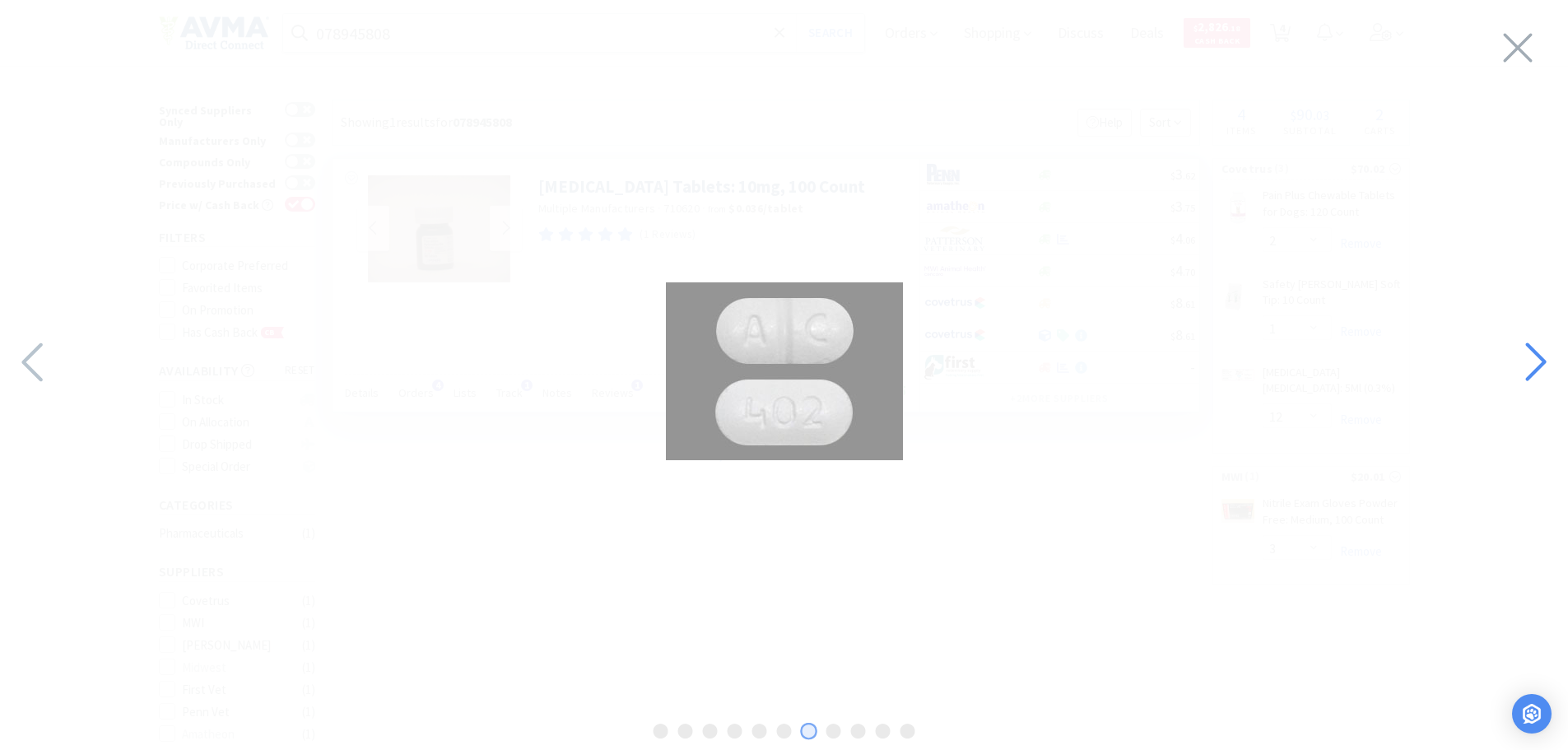
click at [1540, 345] on icon at bounding box center [1534, 362] width 36 height 56
